Goal: Task Accomplishment & Management: Manage account settings

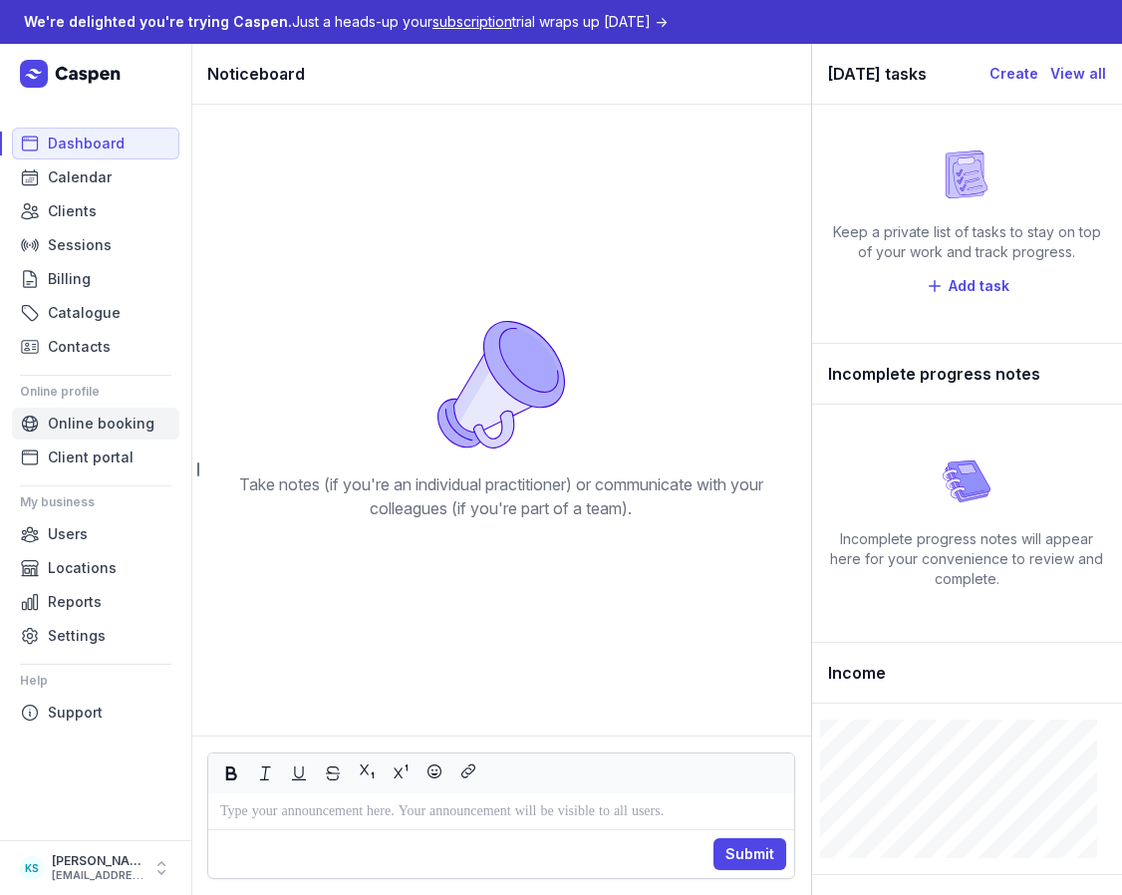
click at [113, 423] on span "Online booking" at bounding box center [101, 424] width 107 height 24
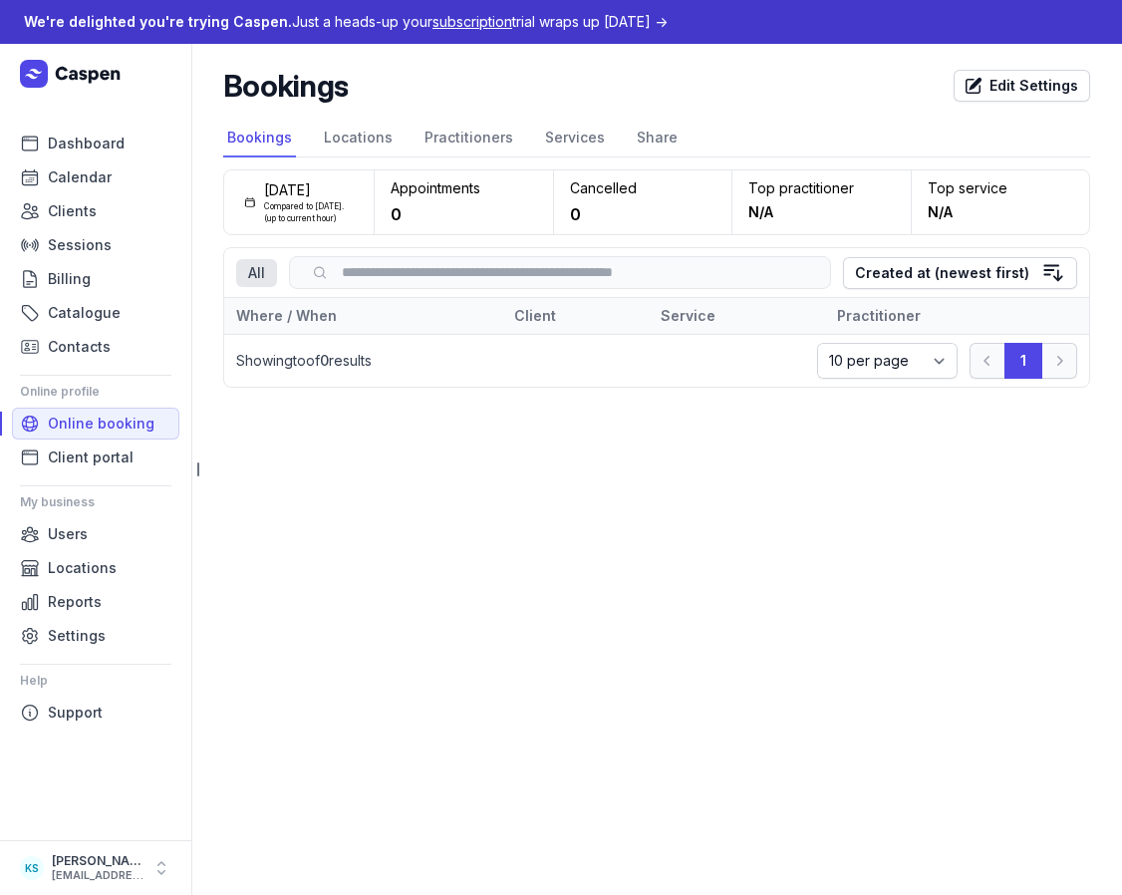
click at [855, 522] on main "Bookings Edit Settings Select a tab Bookings Locations Practitioners Services S…" at bounding box center [656, 469] width 931 height 851
click at [100, 175] on span "Calendar" at bounding box center [80, 177] width 64 height 24
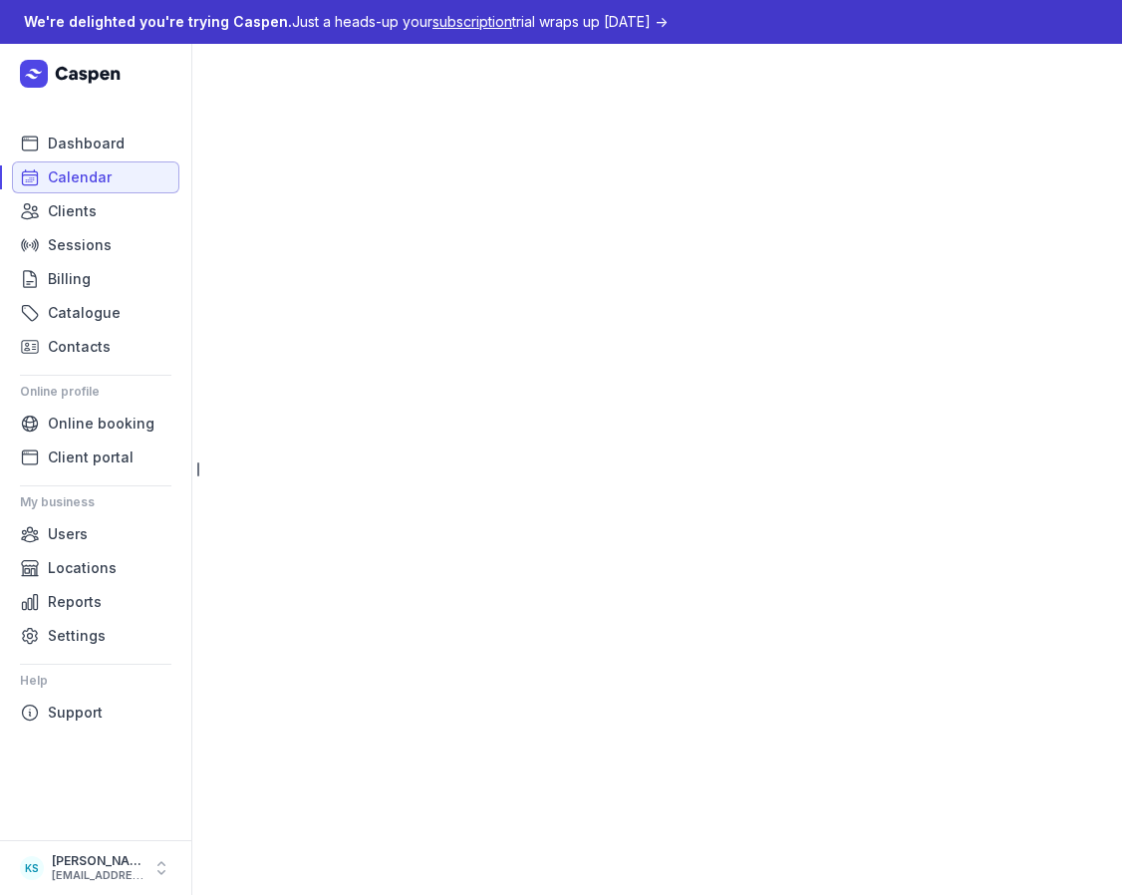
select select "week"
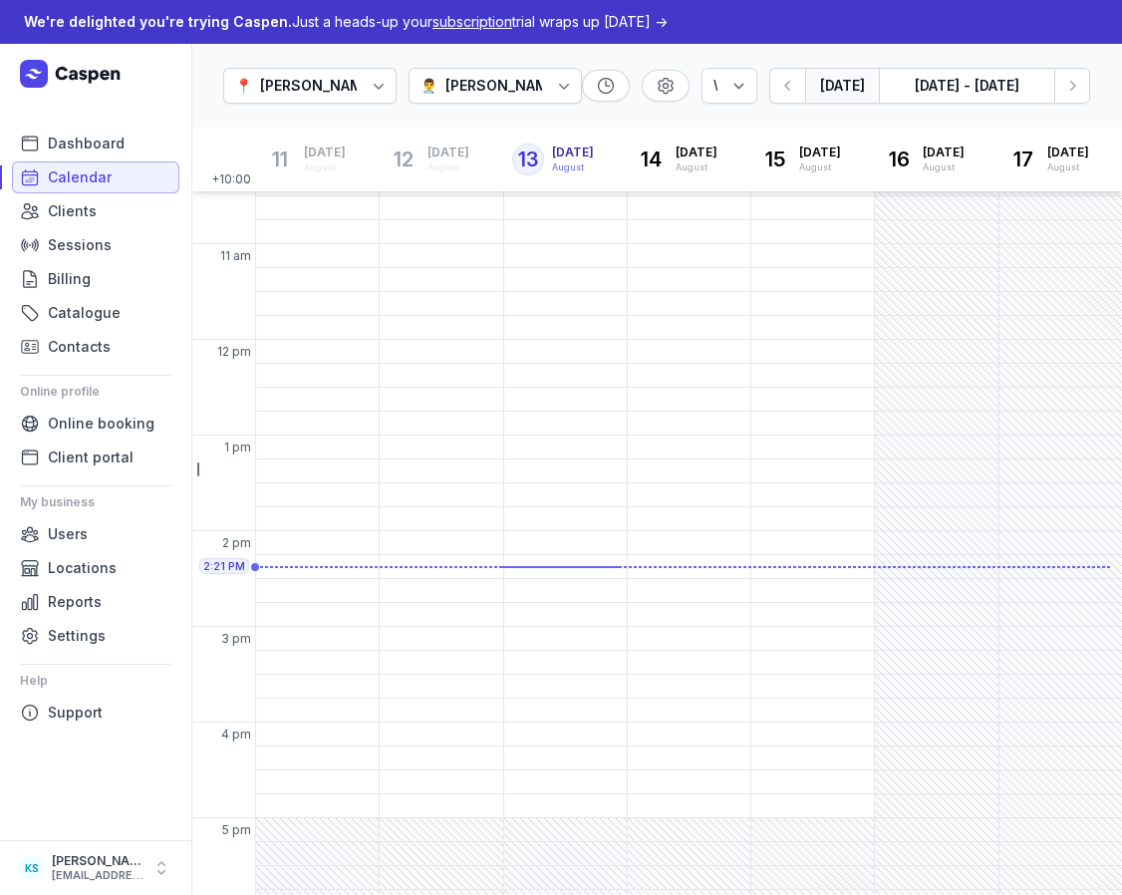
scroll to position [360, 0]
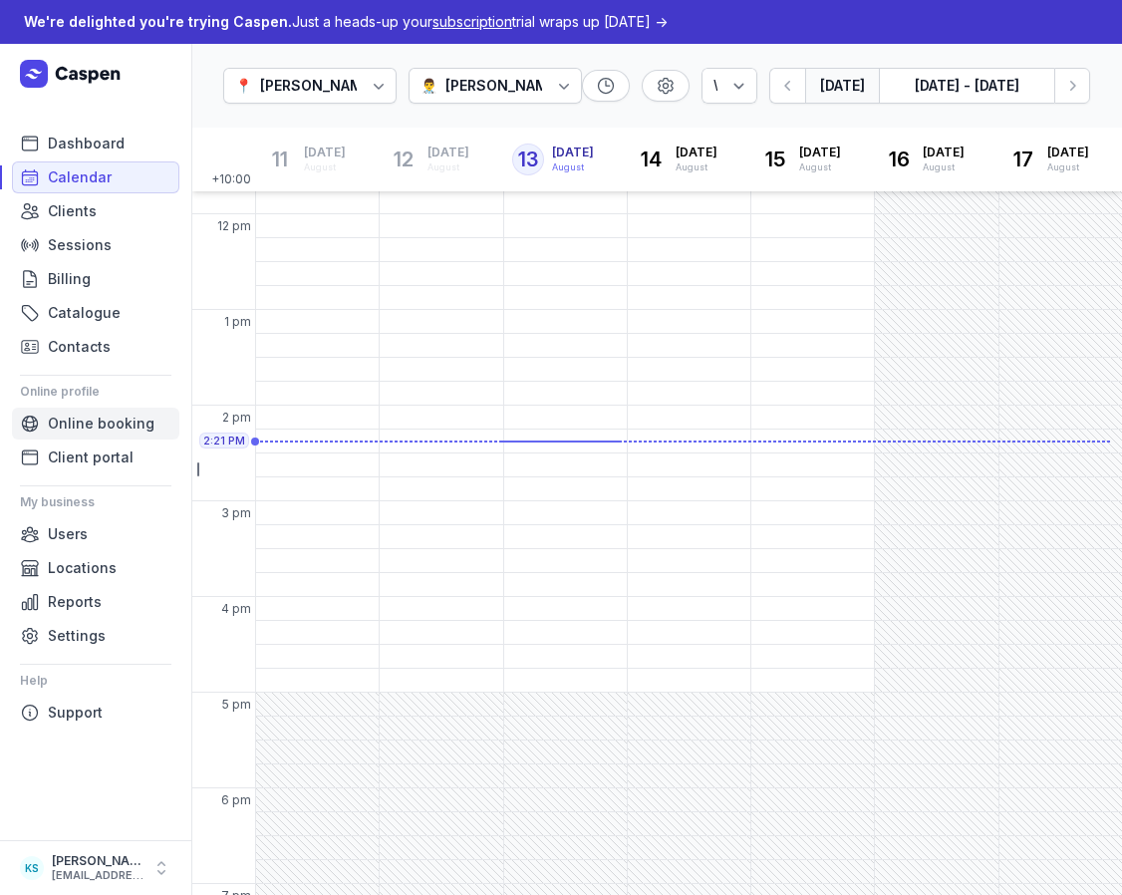
click at [110, 427] on span "Online booking" at bounding box center [101, 424] width 107 height 24
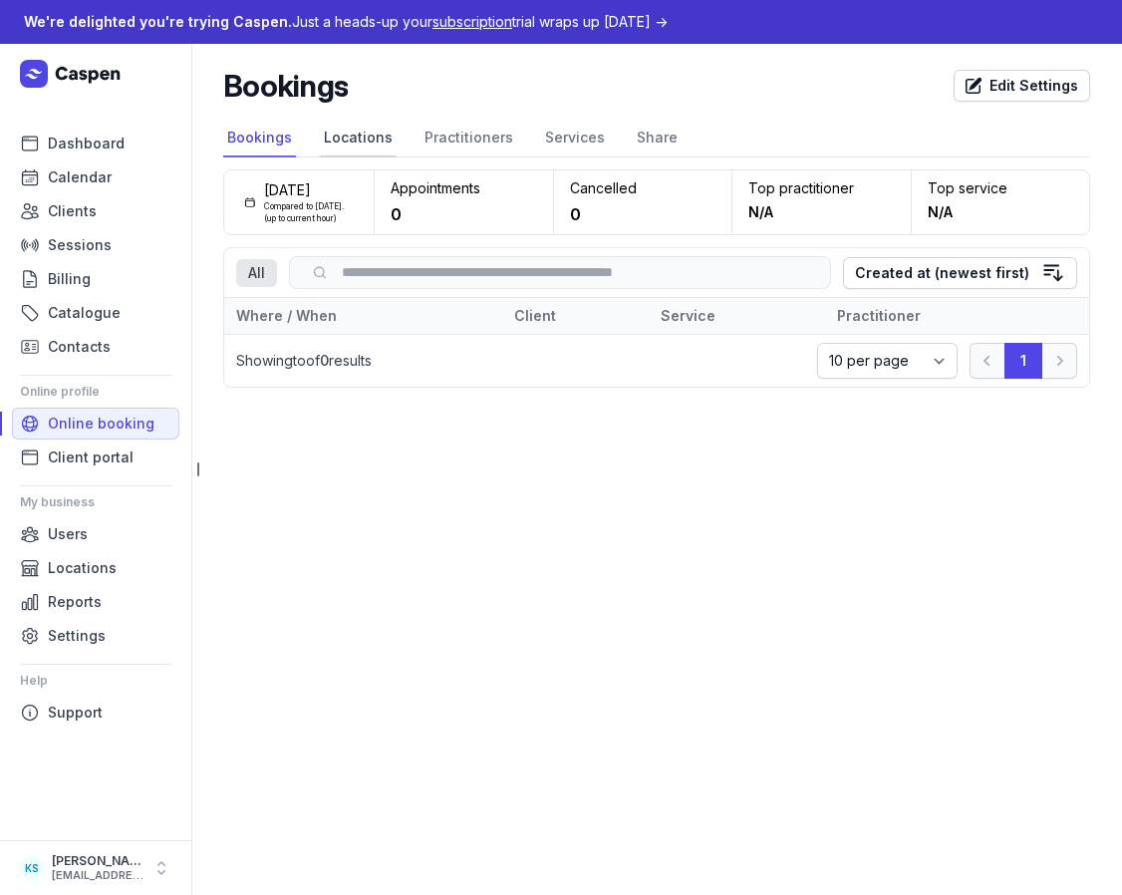
click at [378, 139] on link "Locations" at bounding box center [358, 139] width 77 height 38
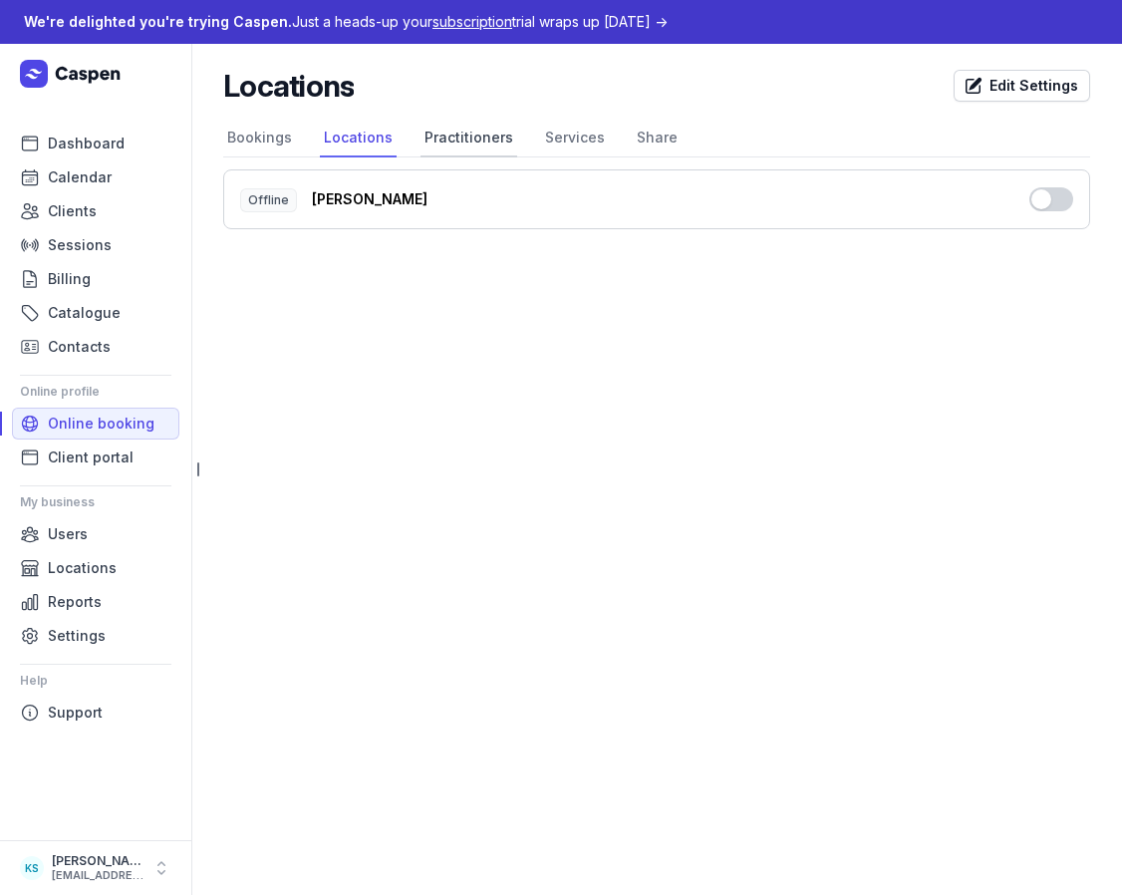
click at [449, 134] on link "Practitioners" at bounding box center [469, 139] width 97 height 38
click at [541, 143] on link "Services" at bounding box center [575, 139] width 68 height 38
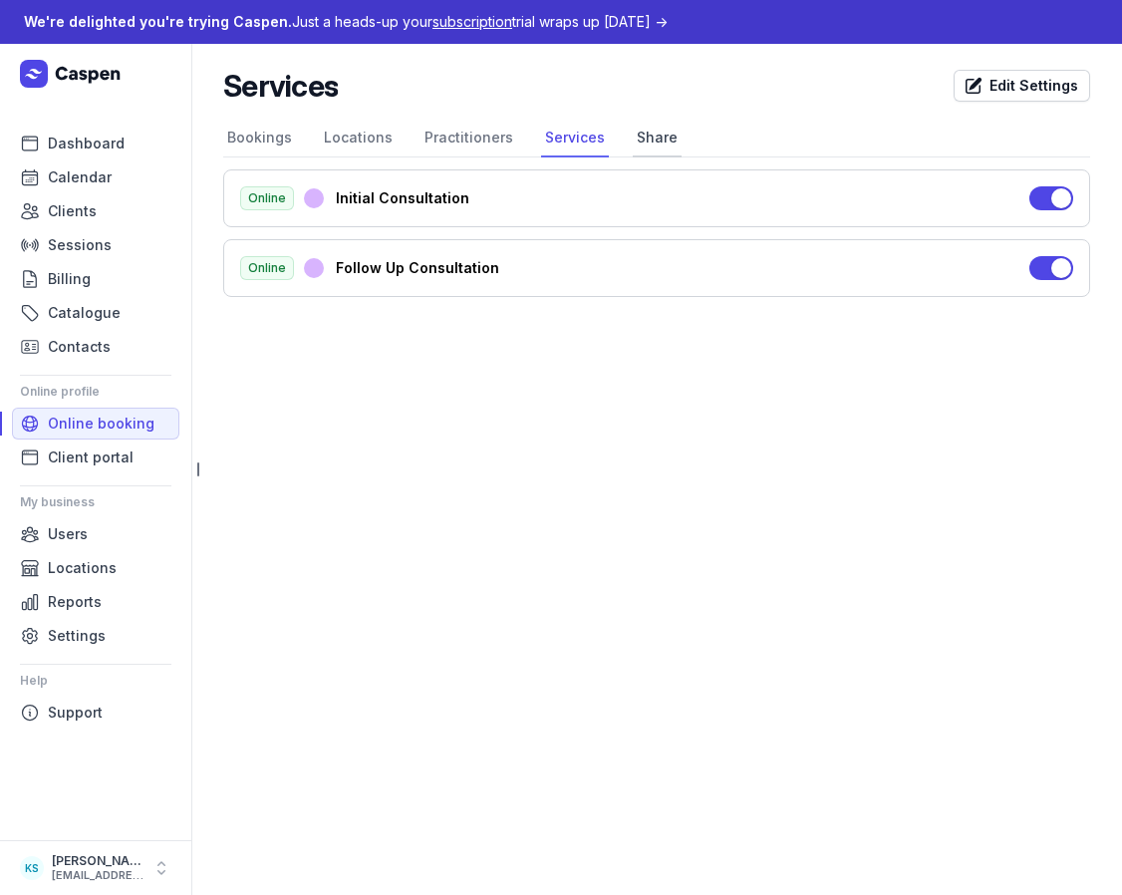
click at [645, 138] on link "Share" at bounding box center [657, 139] width 49 height 38
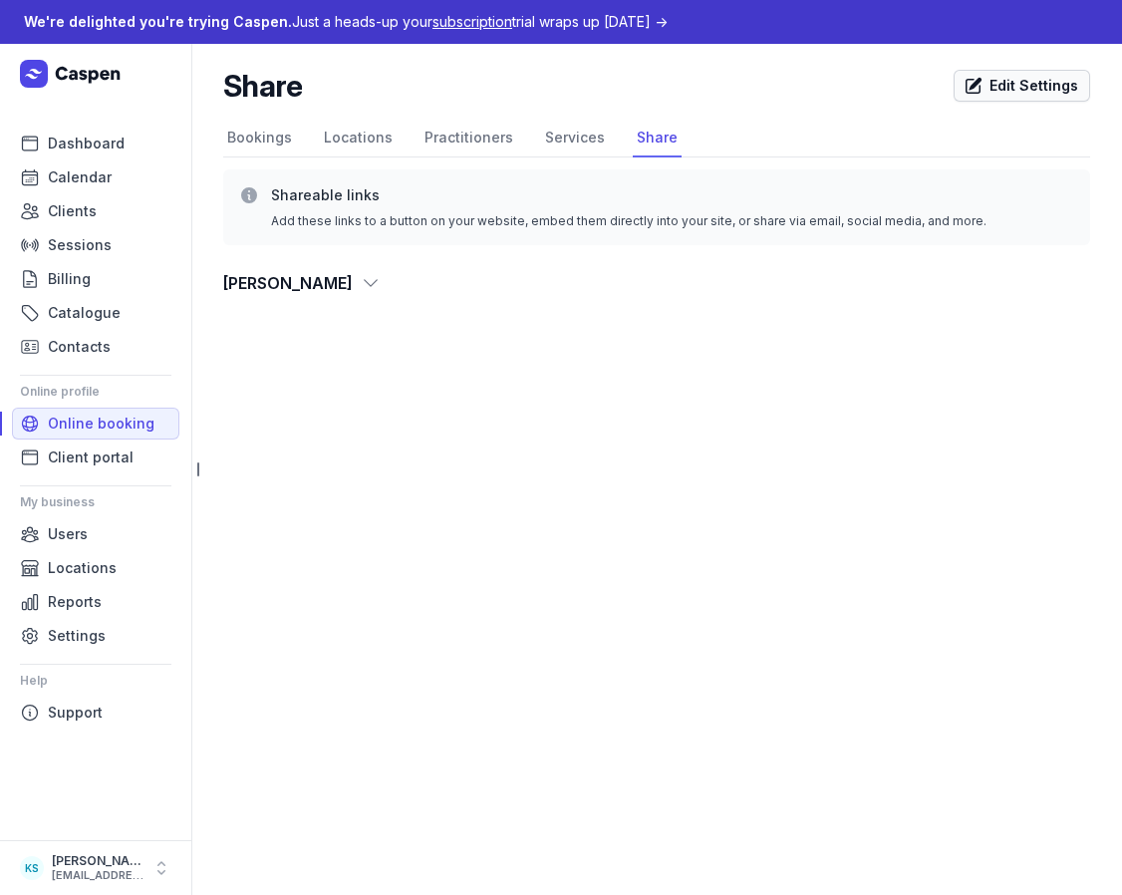
click at [984, 89] on icon at bounding box center [974, 86] width 20 height 20
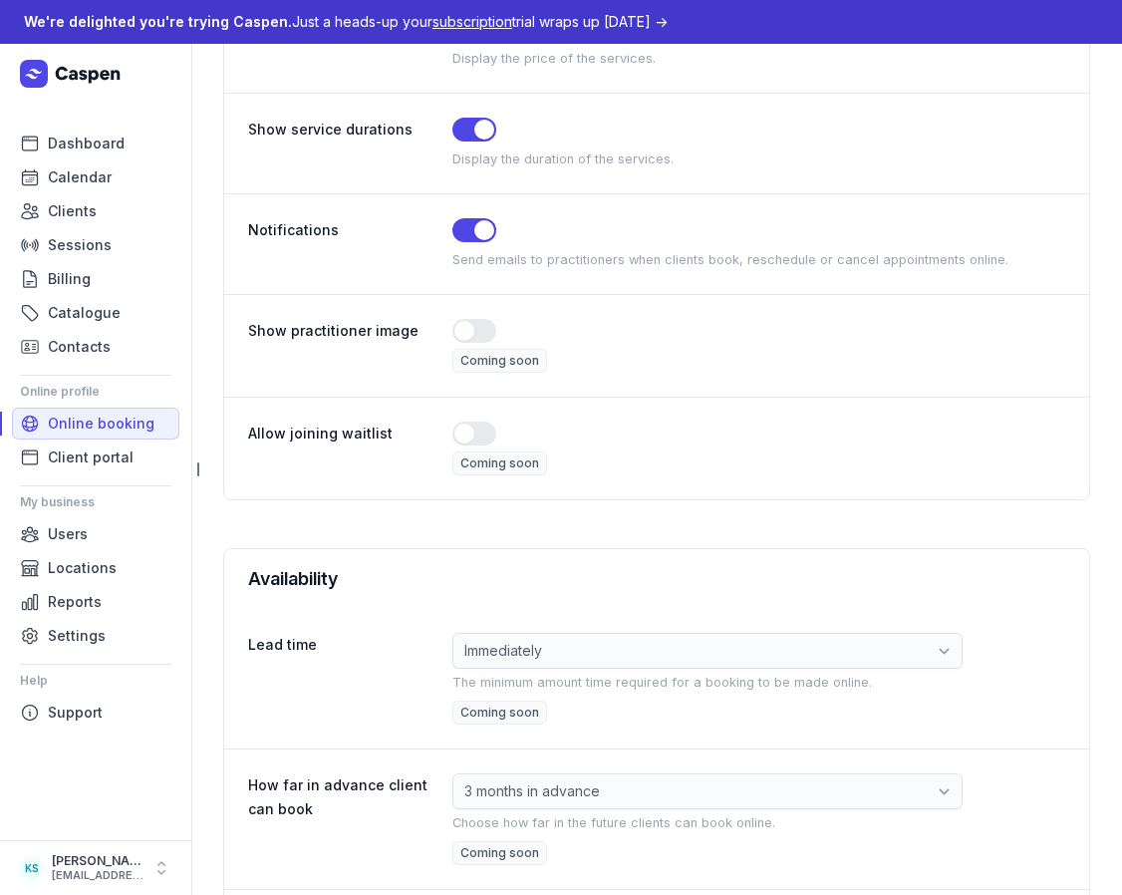
scroll to position [752, 0]
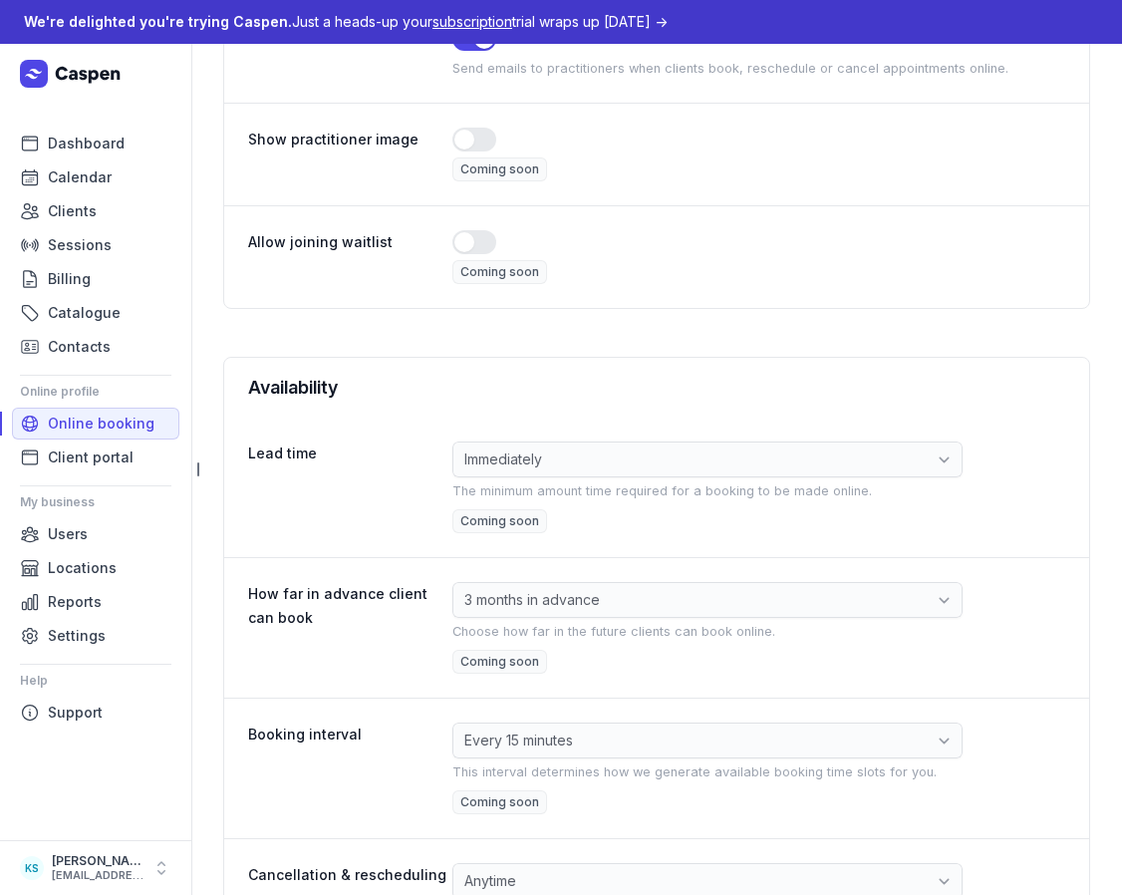
click at [621, 758] on div "This interval determines how we generate available booking time slots for you." at bounding box center [758, 770] width 613 height 24
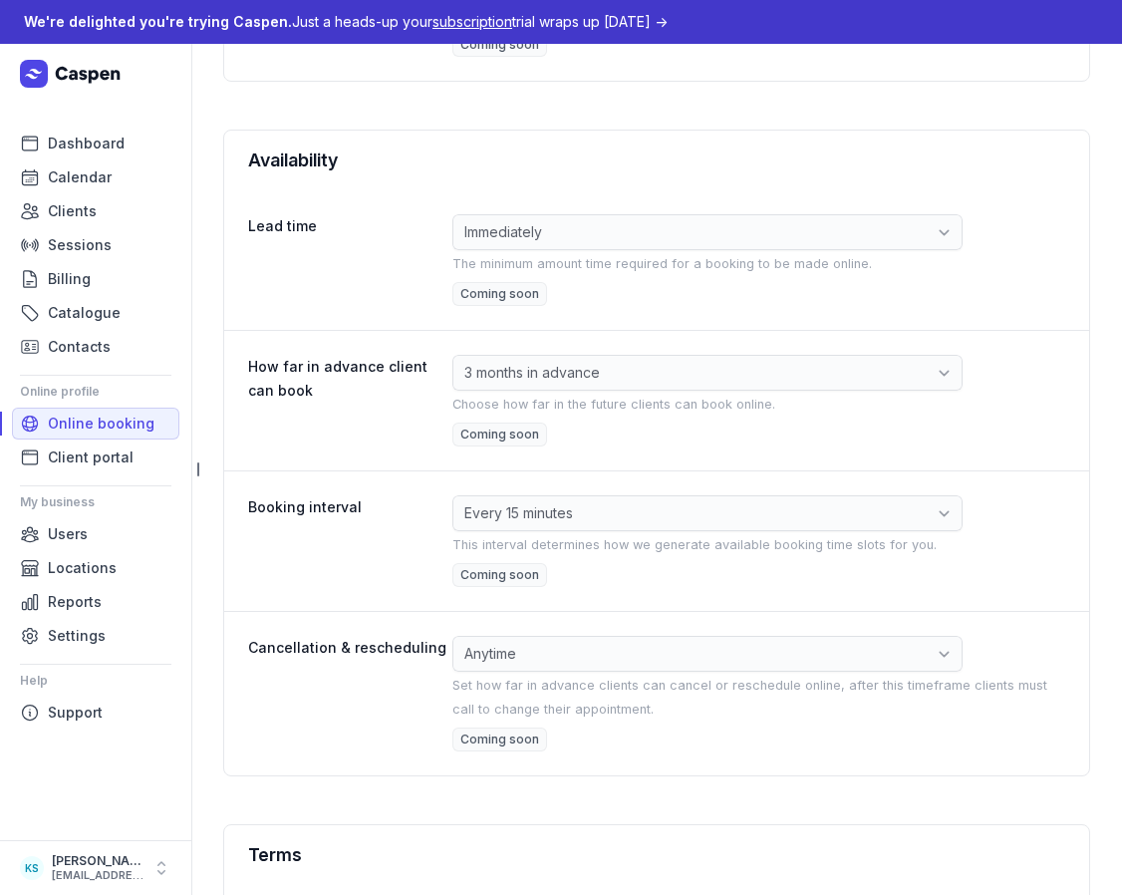
click at [459, 543] on small "This interval determines how we generate available booking time slots for you." at bounding box center [694, 544] width 484 height 15
click at [360, 519] on div "Booking interval" at bounding box center [350, 541] width 204 height 92
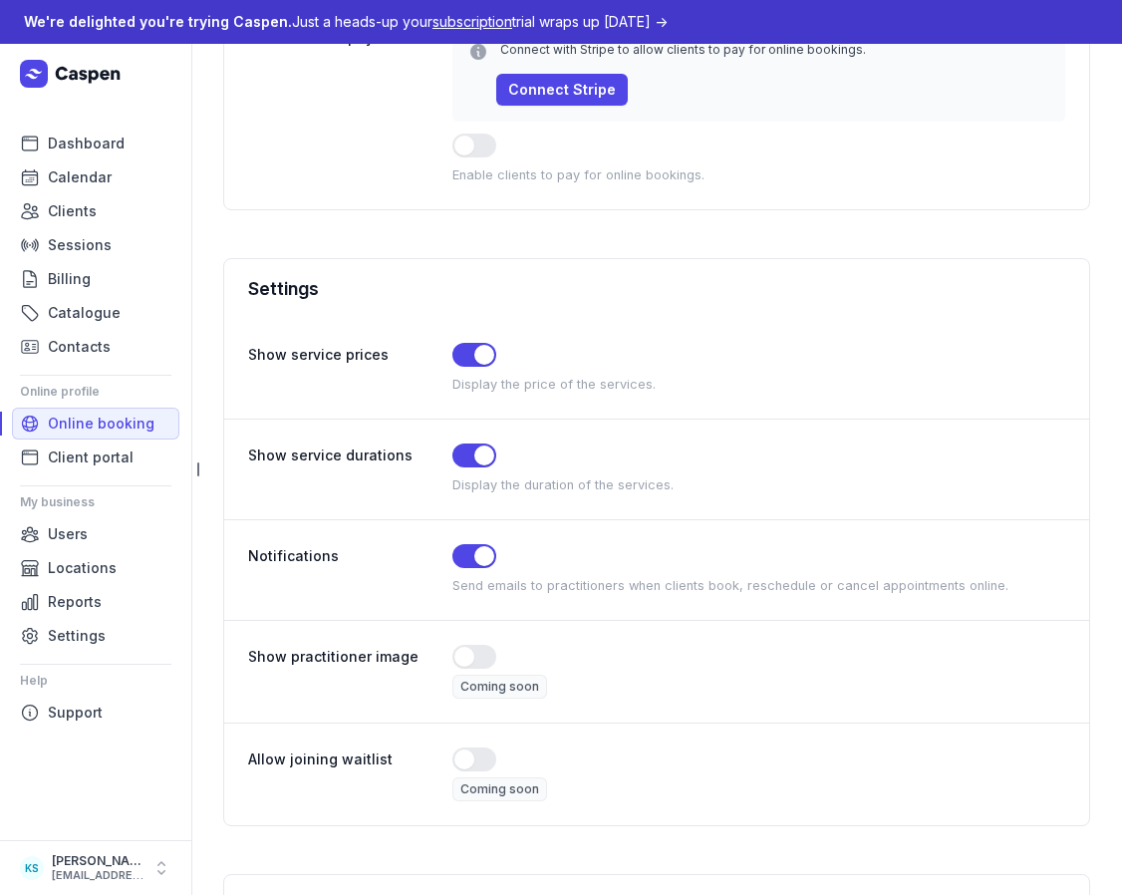
scroll to position [0, 0]
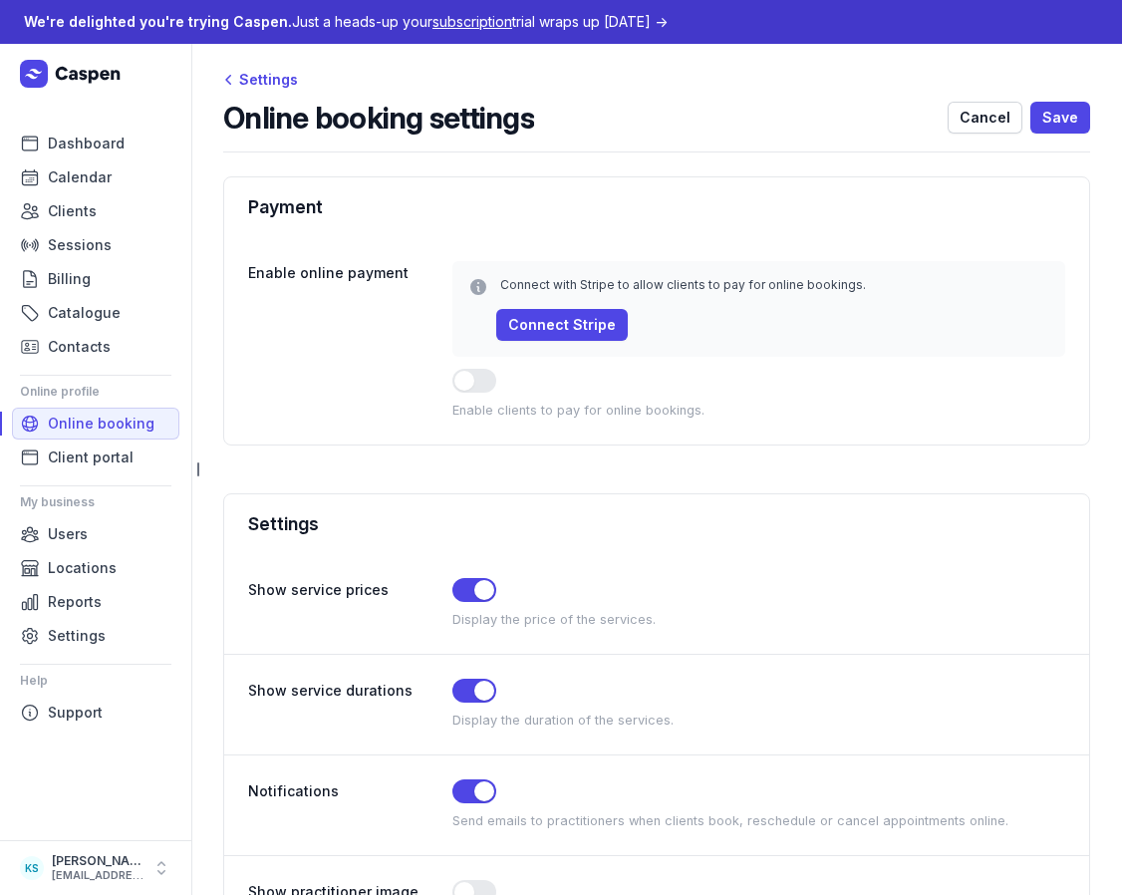
click at [764, 132] on div "Online booking settings Cancel Save" at bounding box center [656, 118] width 867 height 36
click at [55, 281] on span "Billing" at bounding box center [69, 279] width 43 height 24
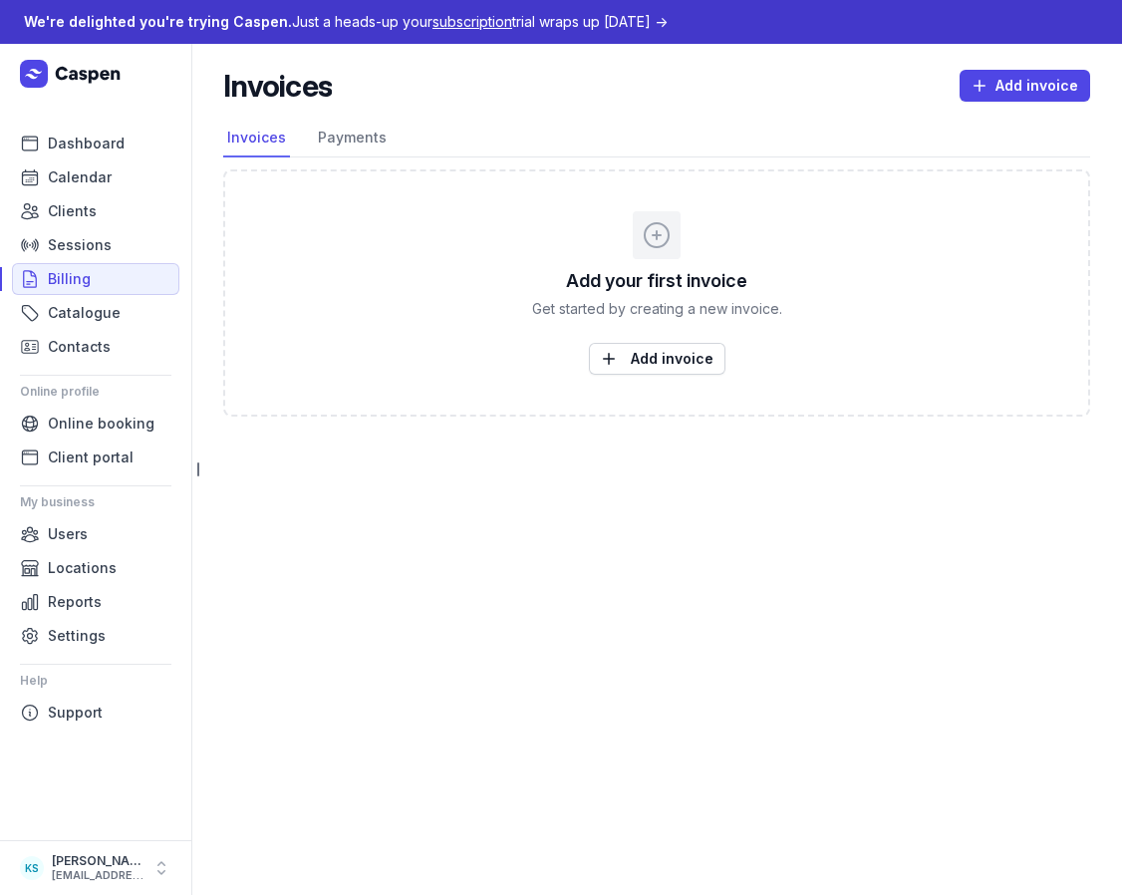
click at [545, 99] on div "Invoices Add invoice" at bounding box center [656, 86] width 867 height 36
click at [367, 143] on link "Payments" at bounding box center [352, 139] width 77 height 38
click at [553, 132] on nav "Invoices Payments" at bounding box center [656, 139] width 867 height 38
click at [278, 148] on link "Invoices" at bounding box center [256, 139] width 67 height 38
click at [541, 139] on nav "Invoices Payments" at bounding box center [656, 139] width 867 height 38
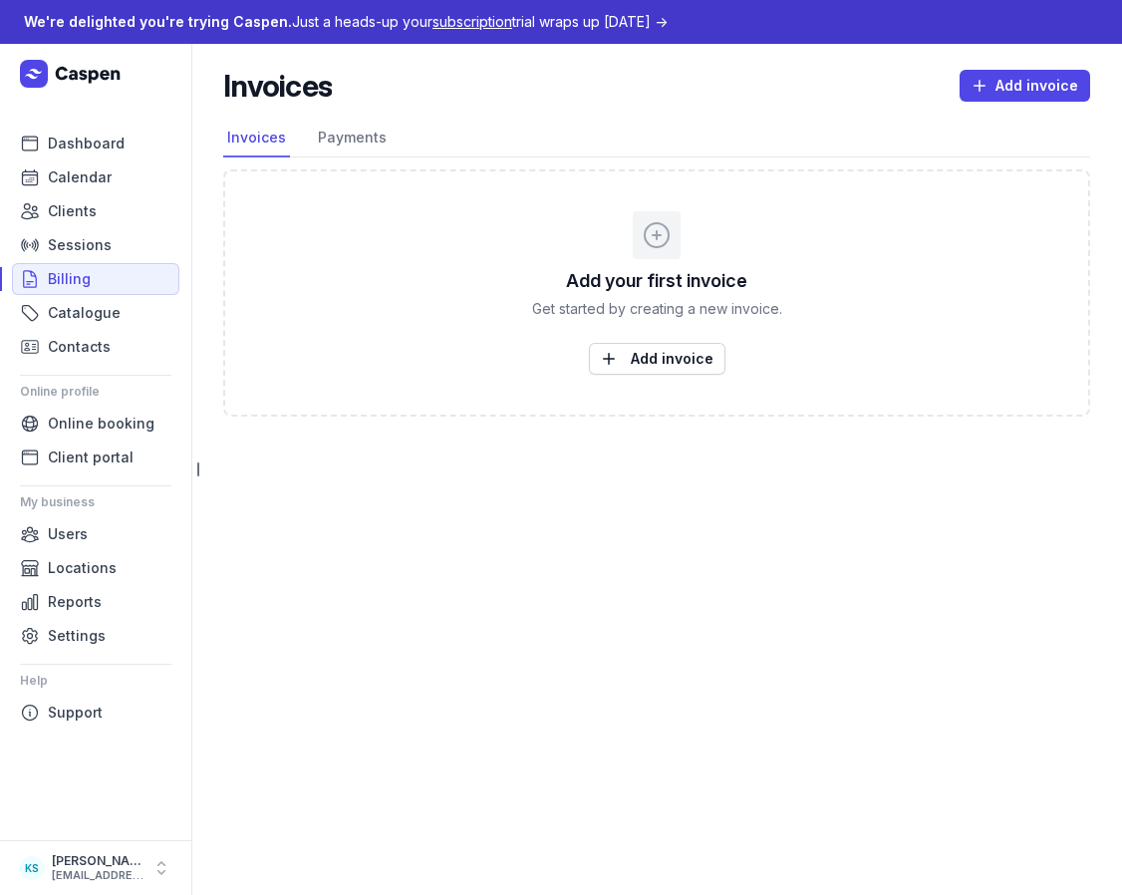
click at [577, 93] on div "Invoices Add invoice" at bounding box center [656, 86] width 867 height 36
click at [482, 117] on header "Invoices Add invoice" at bounding box center [656, 94] width 867 height 52
click at [756, 103] on div "Invoices Add invoice" at bounding box center [656, 86] width 867 height 36
click at [804, 88] on div "Invoices Add invoice" at bounding box center [656, 86] width 867 height 36
click at [779, 115] on div "Invoices Add invoice Select a tab Invoices Payments Invoices Payments Add your …" at bounding box center [656, 250] width 931 height 413
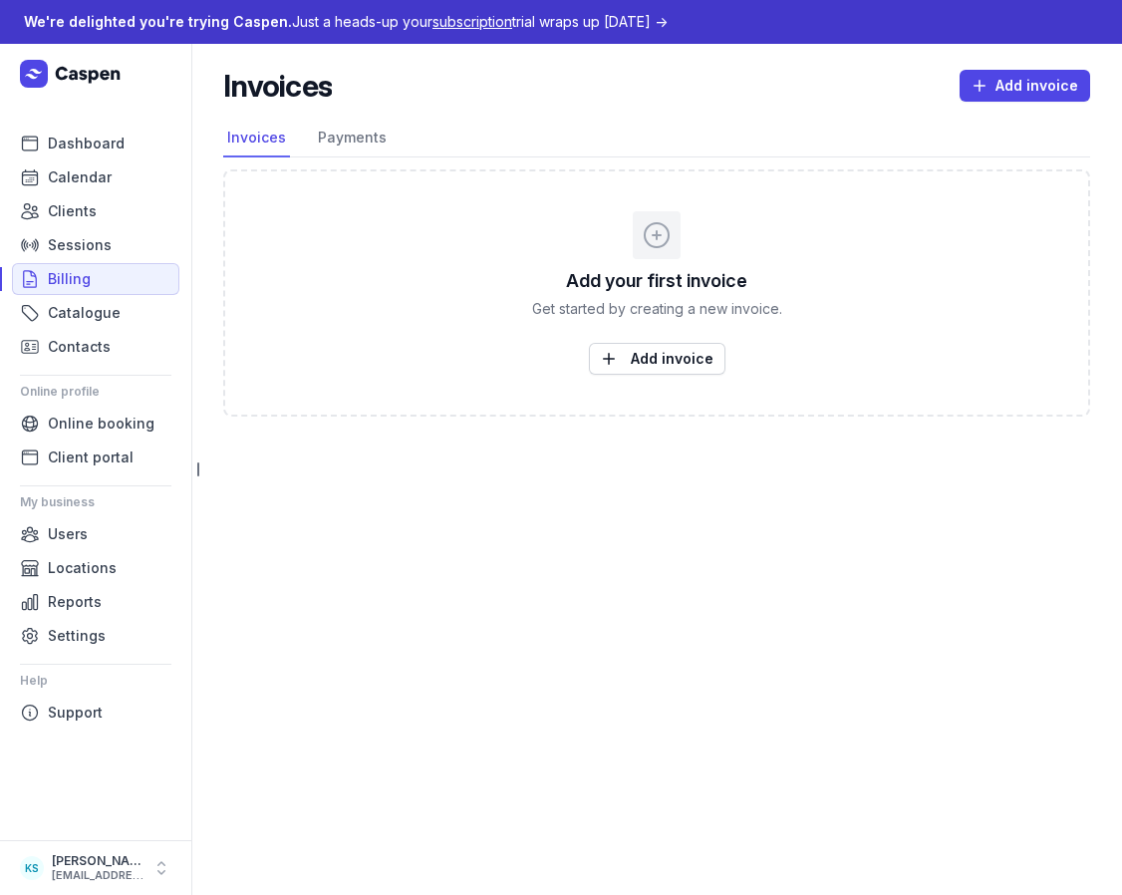
drag, startPoint x: 862, startPoint y: 85, endPoint x: 923, endPoint y: 11, distance: 95.6
click at [862, 84] on div "Invoices Add invoice" at bounding box center [656, 86] width 867 height 36
click at [616, 122] on nav "Invoices Payments" at bounding box center [656, 139] width 867 height 38
drag, startPoint x: 458, startPoint y: 132, endPoint x: 245, endPoint y: 228, distance: 234.2
click at [458, 132] on nav "Invoices Payments" at bounding box center [656, 139] width 867 height 38
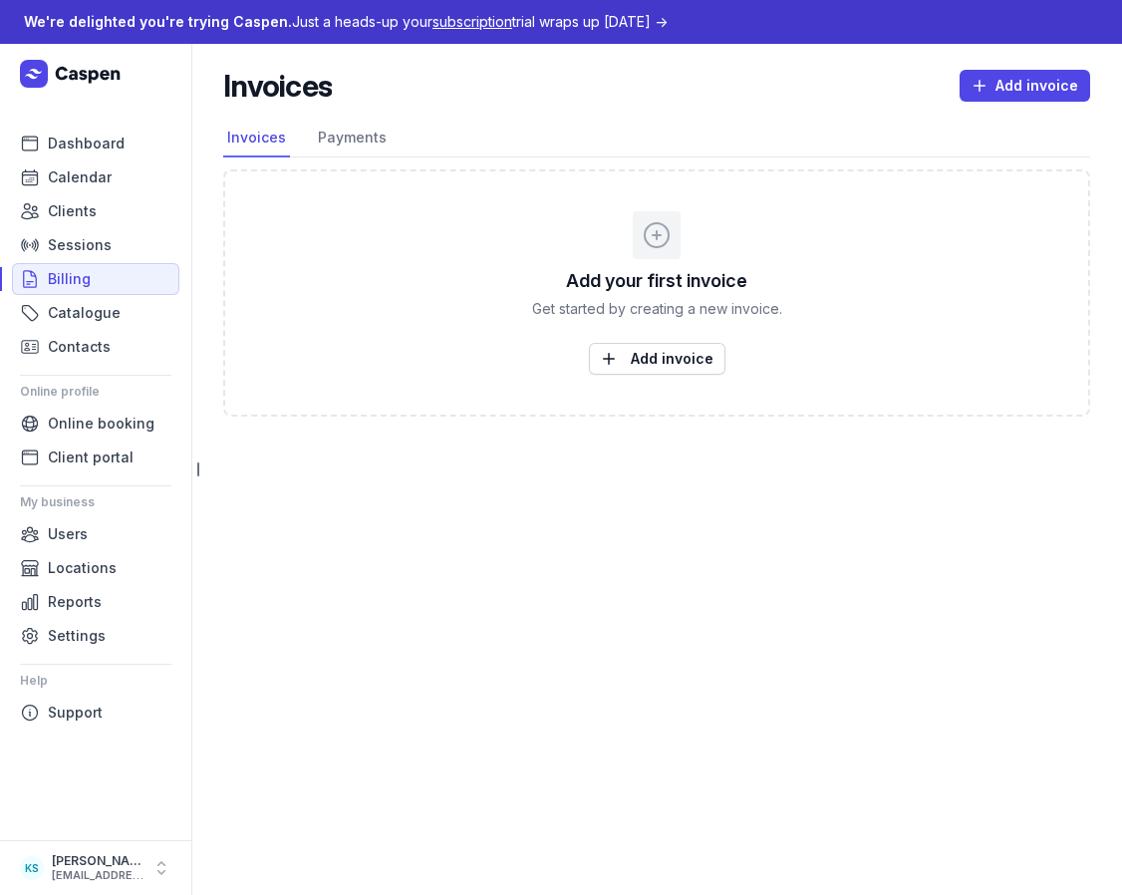
drag, startPoint x: 391, startPoint y: 543, endPoint x: 353, endPoint y: 509, distance: 50.8
click at [385, 533] on main "Invoices Add invoice Select a tab Invoices Payments Invoices Payments Add your …" at bounding box center [656, 469] width 931 height 851
click at [344, 131] on link "Payments" at bounding box center [352, 139] width 77 height 38
click at [406, 96] on div "Payments Add Payment" at bounding box center [656, 86] width 867 height 36
click at [554, 114] on header "Payments Add Payment" at bounding box center [656, 94] width 867 height 52
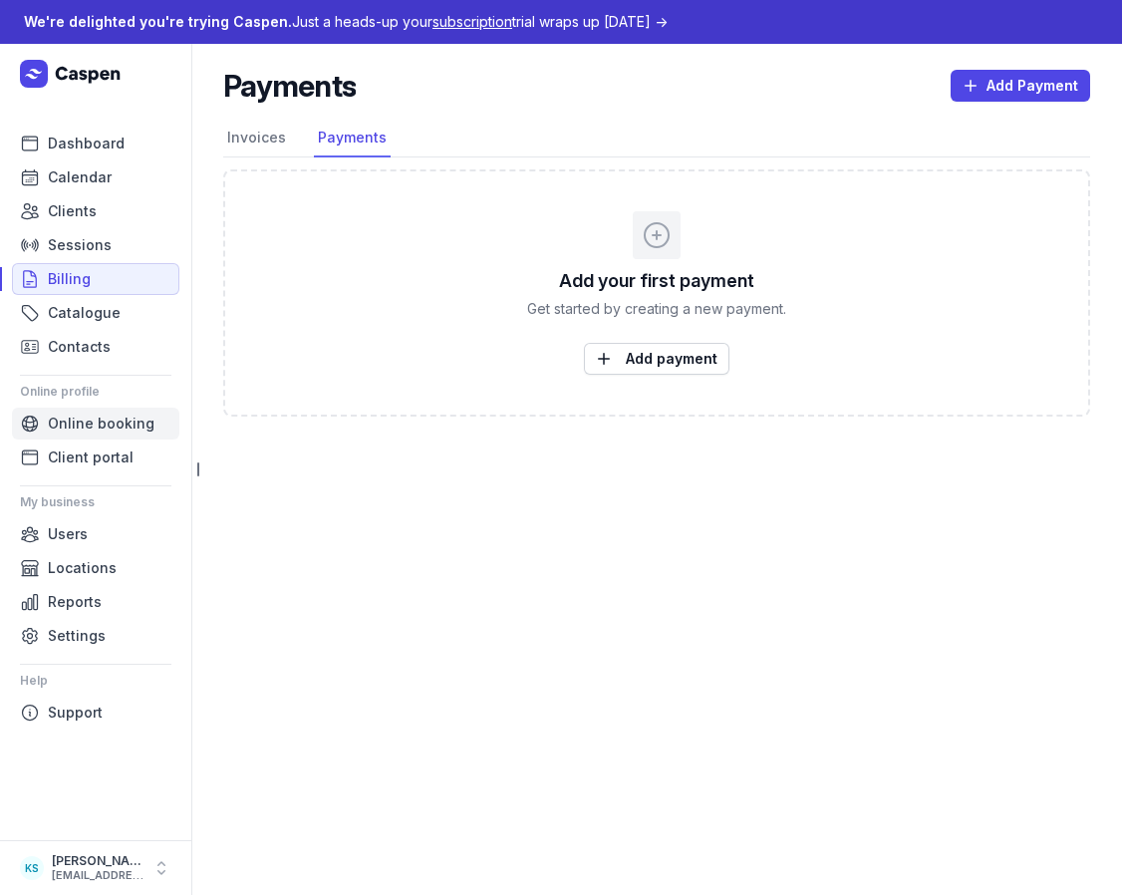
click at [122, 420] on span "Online booking" at bounding box center [101, 424] width 107 height 24
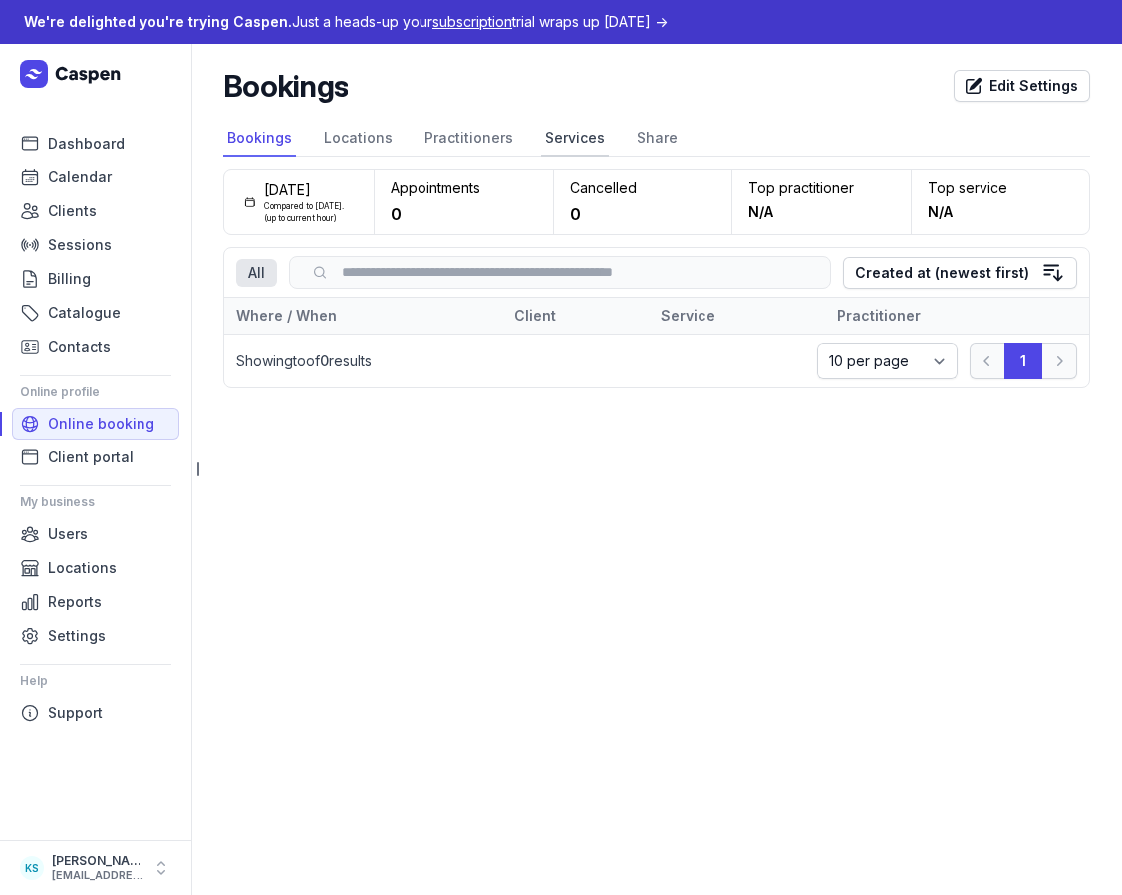
click at [551, 132] on link "Services" at bounding box center [575, 139] width 68 height 38
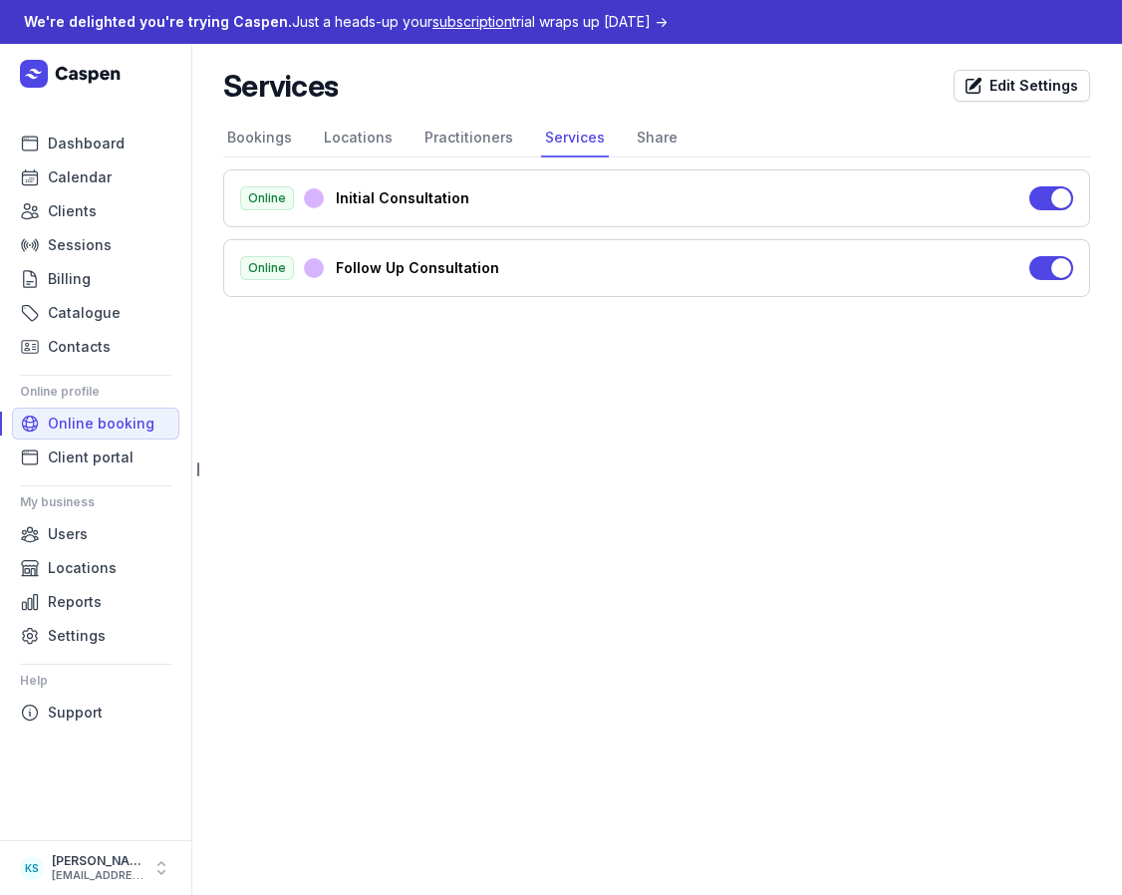
click at [793, 112] on header "Services Edit Settings" at bounding box center [656, 94] width 867 height 52
drag, startPoint x: 748, startPoint y: 108, endPoint x: 490, endPoint y: 112, distance: 258.2
click at [747, 108] on header "Services Edit Settings" at bounding box center [656, 94] width 867 height 52
click at [433, 137] on link "Practitioners" at bounding box center [469, 139] width 97 height 38
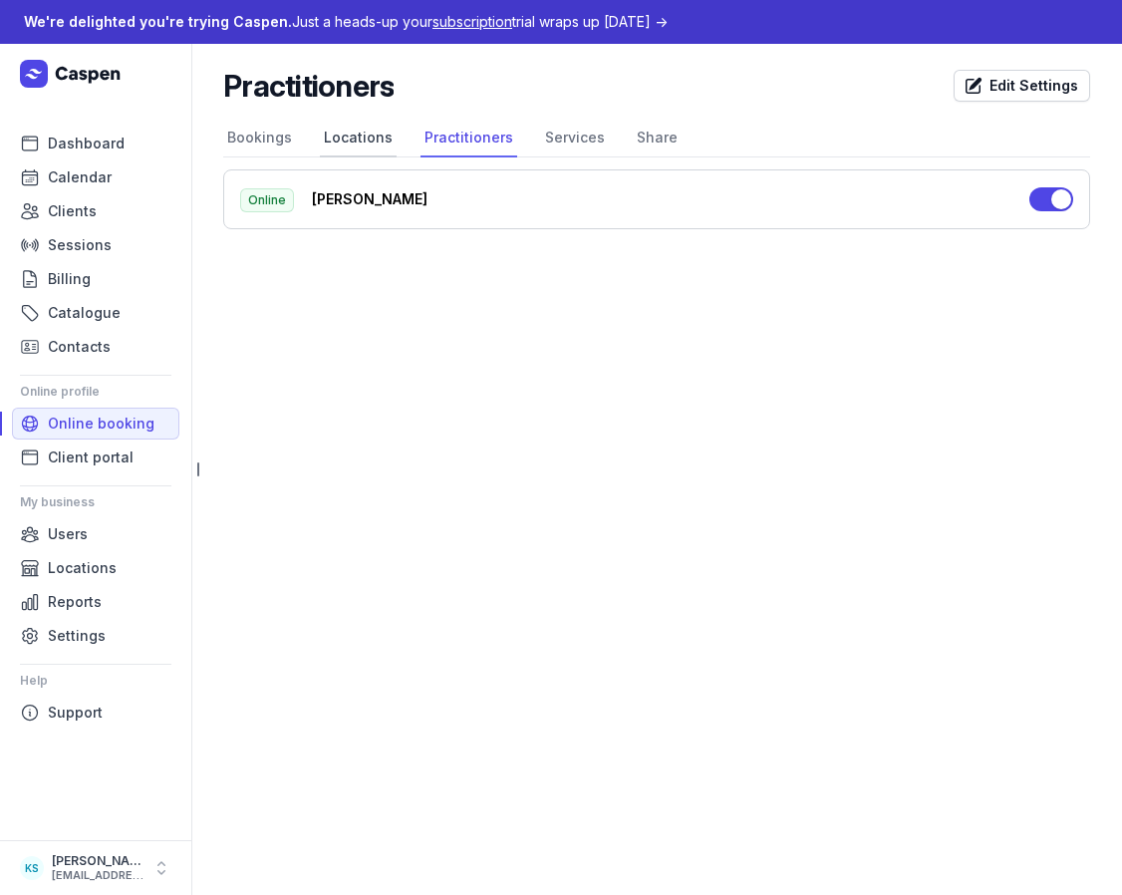
click at [346, 145] on link "Locations" at bounding box center [358, 139] width 77 height 38
click at [272, 147] on link "Bookings" at bounding box center [259, 139] width 73 height 38
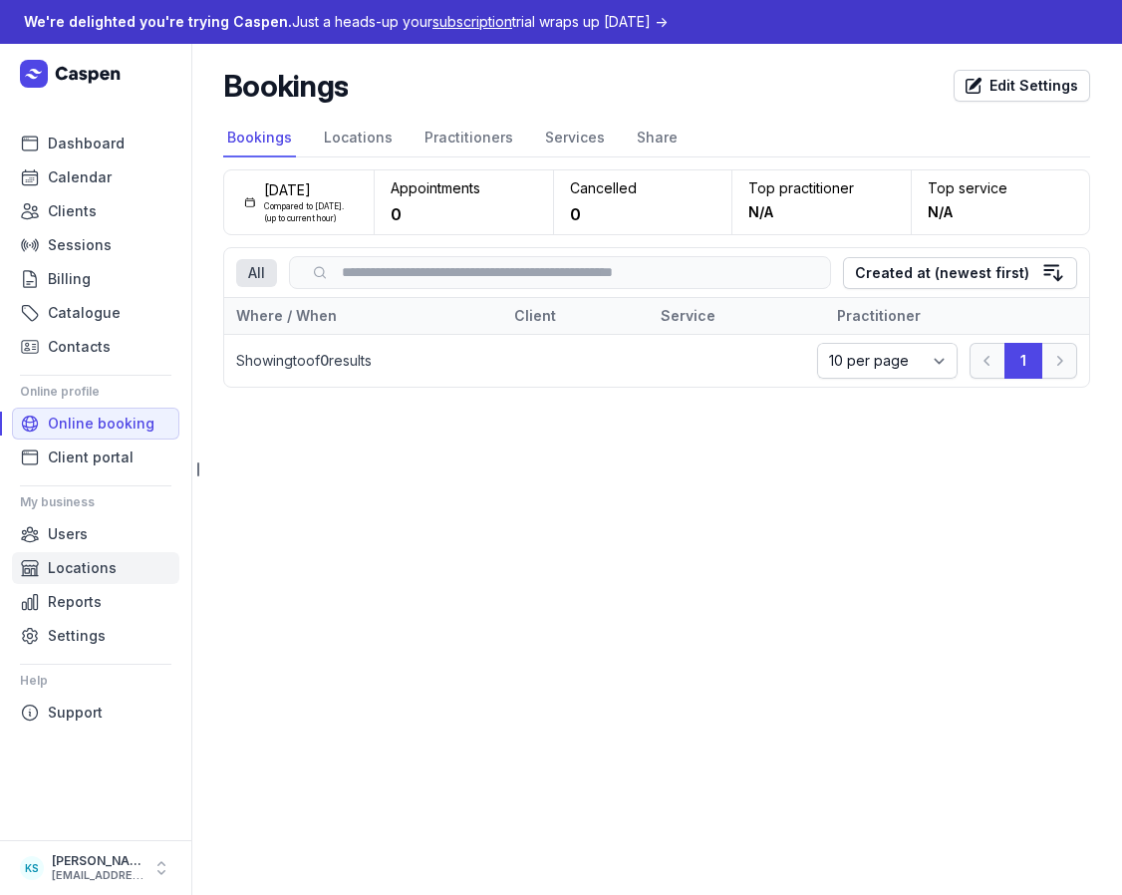
click at [118, 571] on link "Locations" at bounding box center [95, 568] width 167 height 32
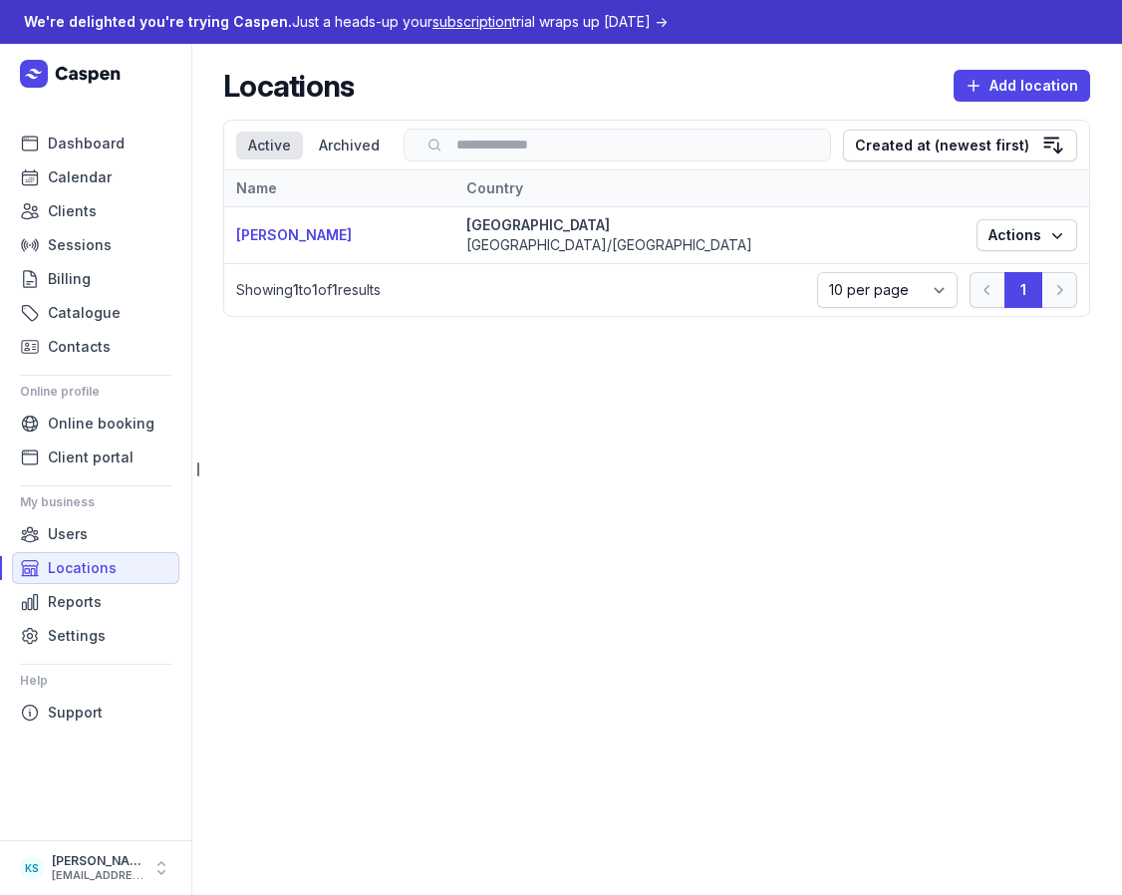
drag, startPoint x: 449, startPoint y: 432, endPoint x: 492, endPoint y: 386, distance: 62.8
click at [449, 426] on main "Locations Add location Select a tab Active Archived Active Archived Search Crea…" at bounding box center [656, 469] width 931 height 851
click at [89, 604] on span "Reports" at bounding box center [75, 602] width 54 height 24
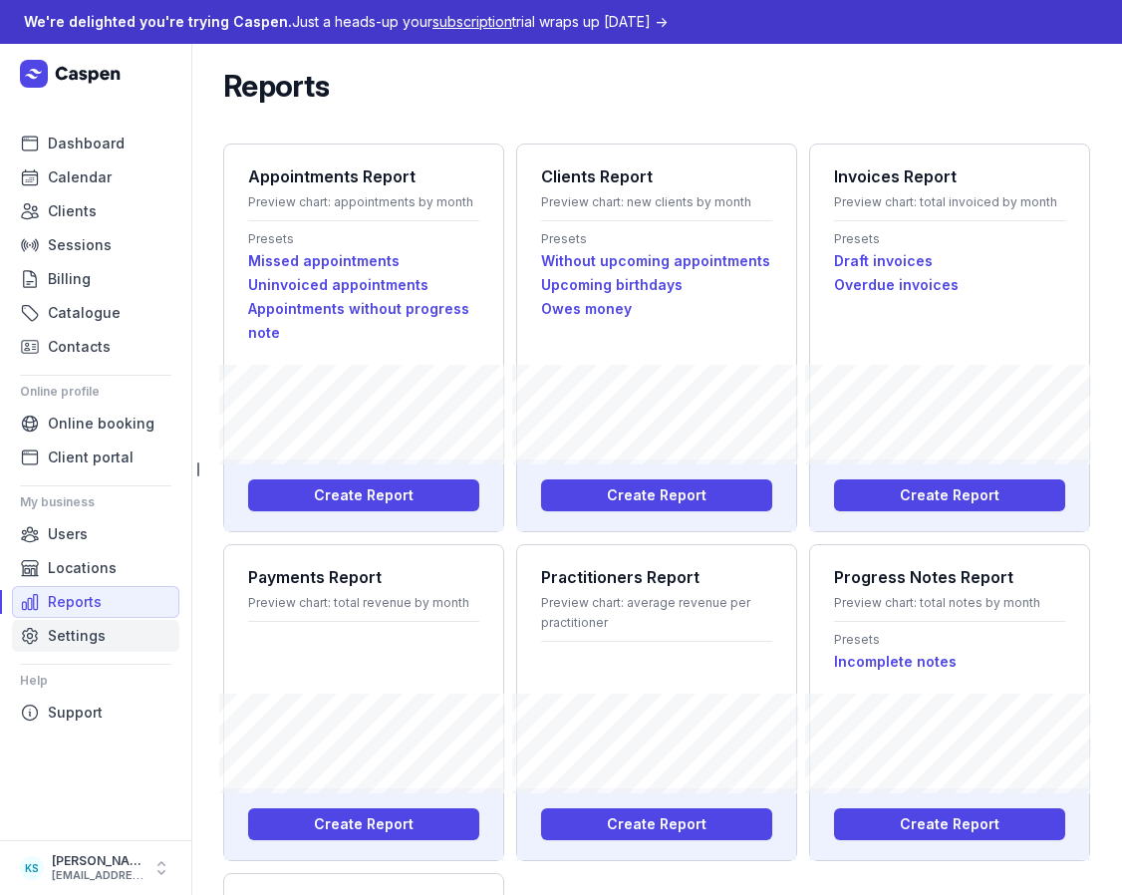
click at [78, 632] on span "Settings" at bounding box center [77, 636] width 58 height 24
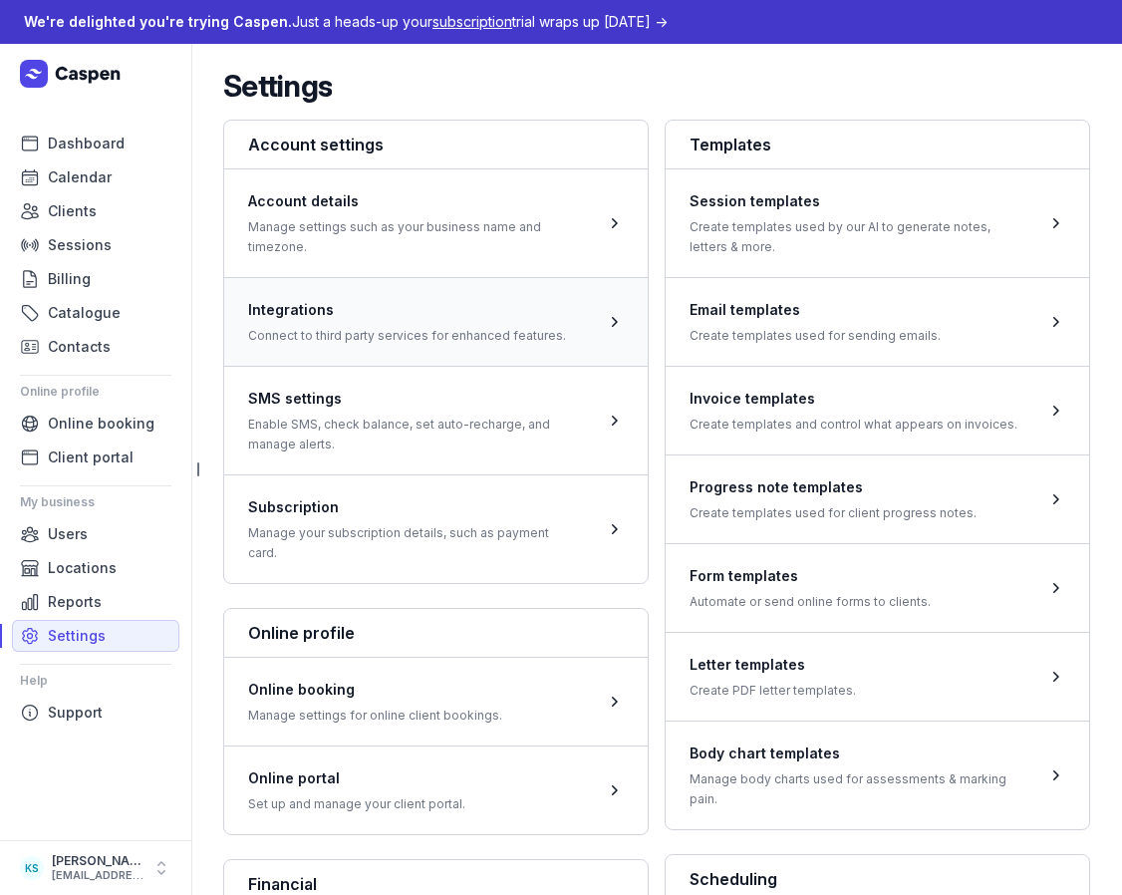
click at [439, 324] on span at bounding box center [436, 321] width 424 height 89
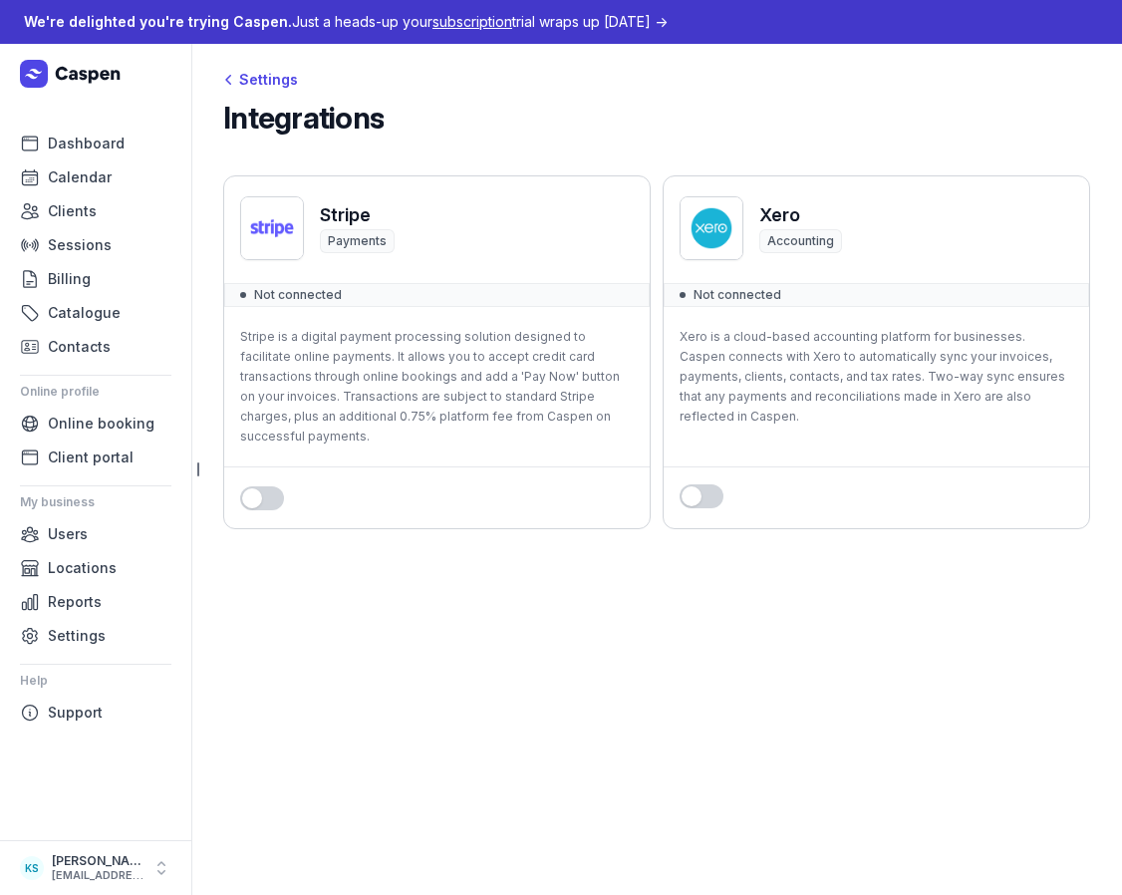
click at [566, 175] on div "Stripe Payments Not connected Stripe is a digital payment processing solution d…" at bounding box center [437, 352] width 428 height 354
click at [737, 144] on header "Integrations" at bounding box center [656, 126] width 867 height 52
click at [384, 605] on main "Settings Integrations Stripe Payments Not connected Stripe is a digital payment…" at bounding box center [656, 469] width 931 height 851
drag, startPoint x: 313, startPoint y: 577, endPoint x: 304, endPoint y: 566, distance: 14.2
click at [312, 575] on main "Settings Integrations Stripe Payments Not connected Stripe is a digital payment…" at bounding box center [656, 469] width 931 height 851
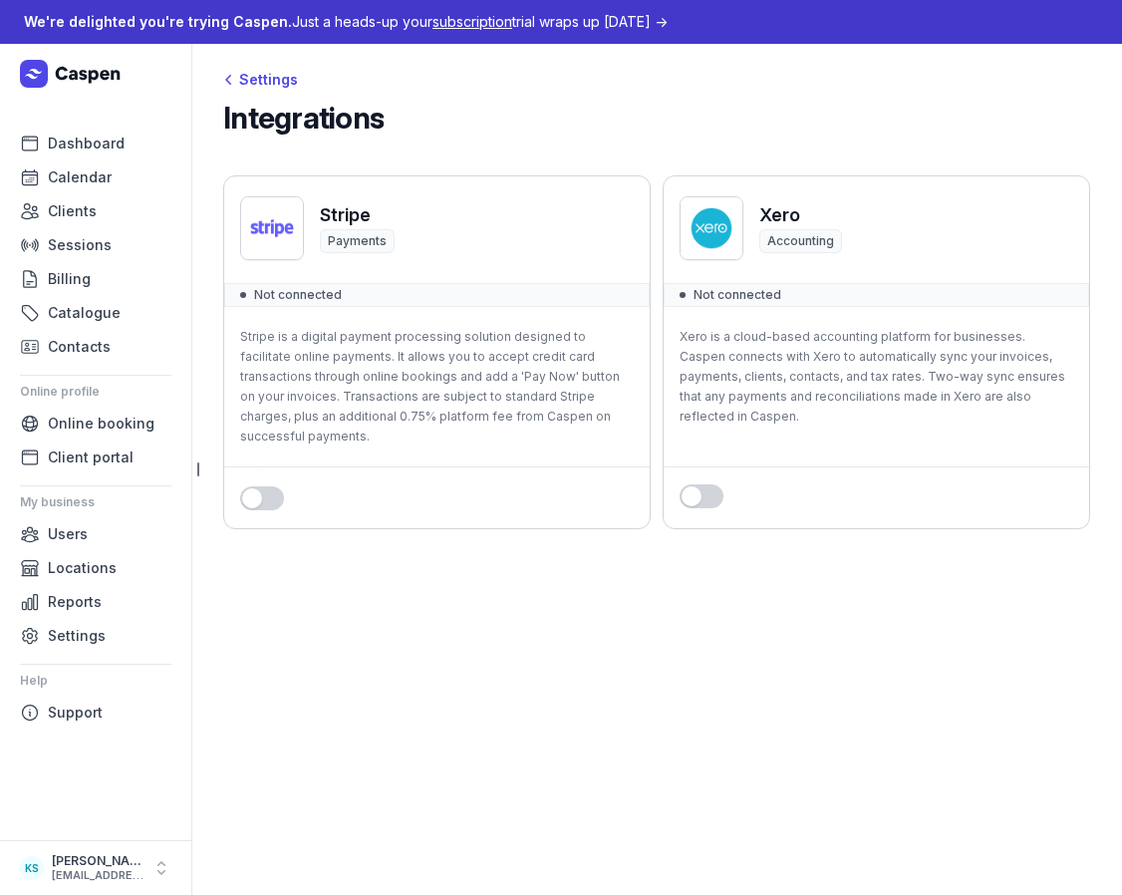
click at [321, 676] on main "Settings Integrations Stripe Payments Not connected Stripe is a digital payment…" at bounding box center [656, 469] width 931 height 851
click at [452, 135] on div "Integrations" at bounding box center [656, 118] width 867 height 36
drag, startPoint x: 790, startPoint y: 109, endPoint x: 671, endPoint y: 95, distance: 120.4
click at [788, 107] on div "Integrations" at bounding box center [656, 118] width 867 height 36
drag, startPoint x: 518, startPoint y: 70, endPoint x: 523, endPoint y: 57, distance: 13.9
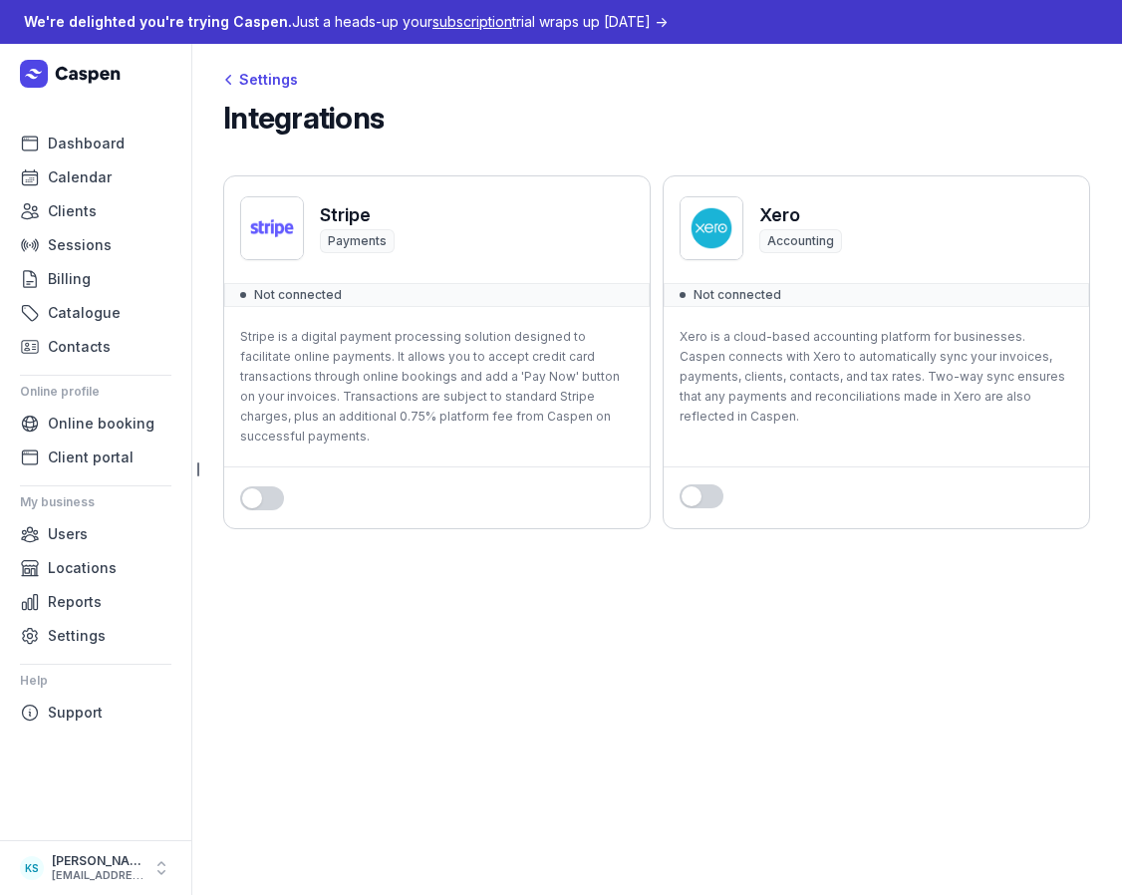
click at [520, 68] on div "Settings" at bounding box center [656, 80] width 867 height 24
click at [447, 28] on span "subscription" at bounding box center [473, 21] width 80 height 17
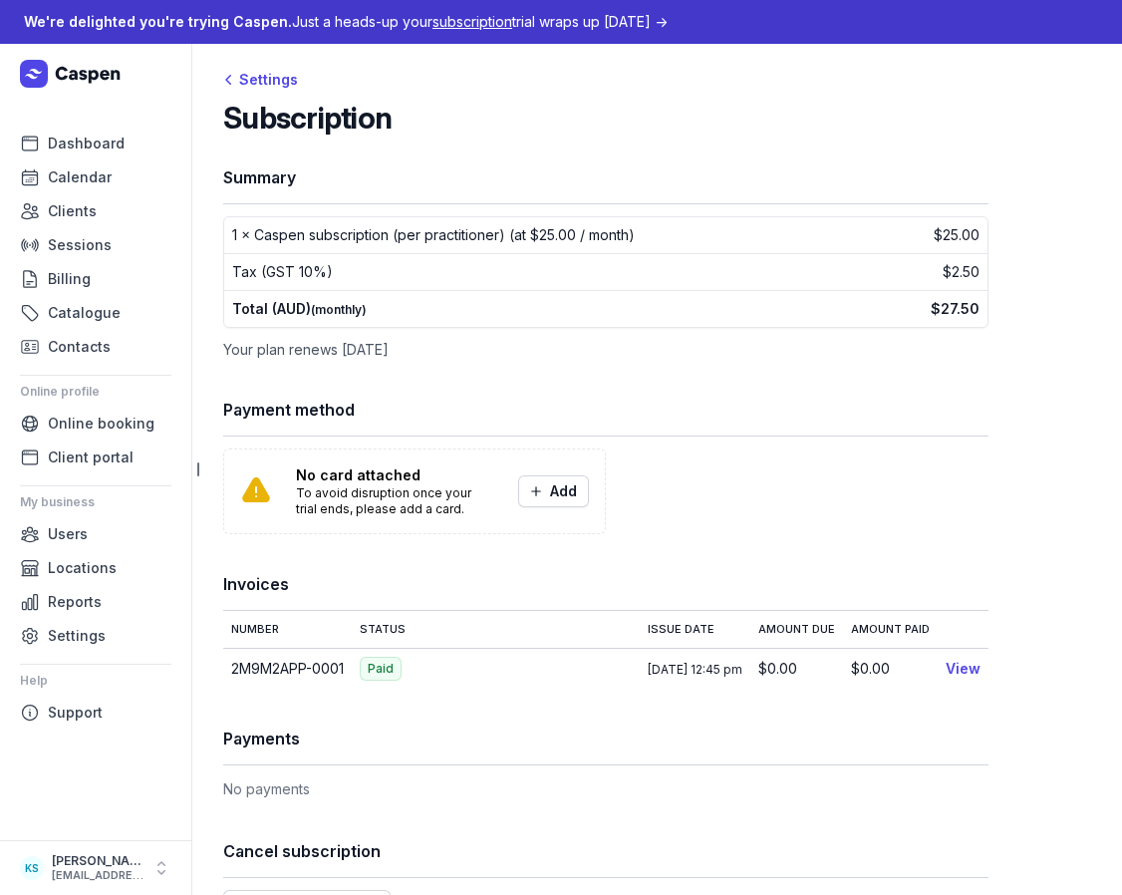
click at [762, 168] on h1 "Summary" at bounding box center [605, 177] width 765 height 28
click at [560, 85] on div "Settings" at bounding box center [656, 80] width 867 height 24
drag, startPoint x: 584, startPoint y: 49, endPoint x: 314, endPoint y: 61, distance: 270.4
click at [581, 49] on div "Settings Subscription Summary 1 × Caspen subscription (per practitioner) (at $2…" at bounding box center [656, 503] width 931 height 918
click at [257, 88] on div "Settings" at bounding box center [260, 80] width 75 height 24
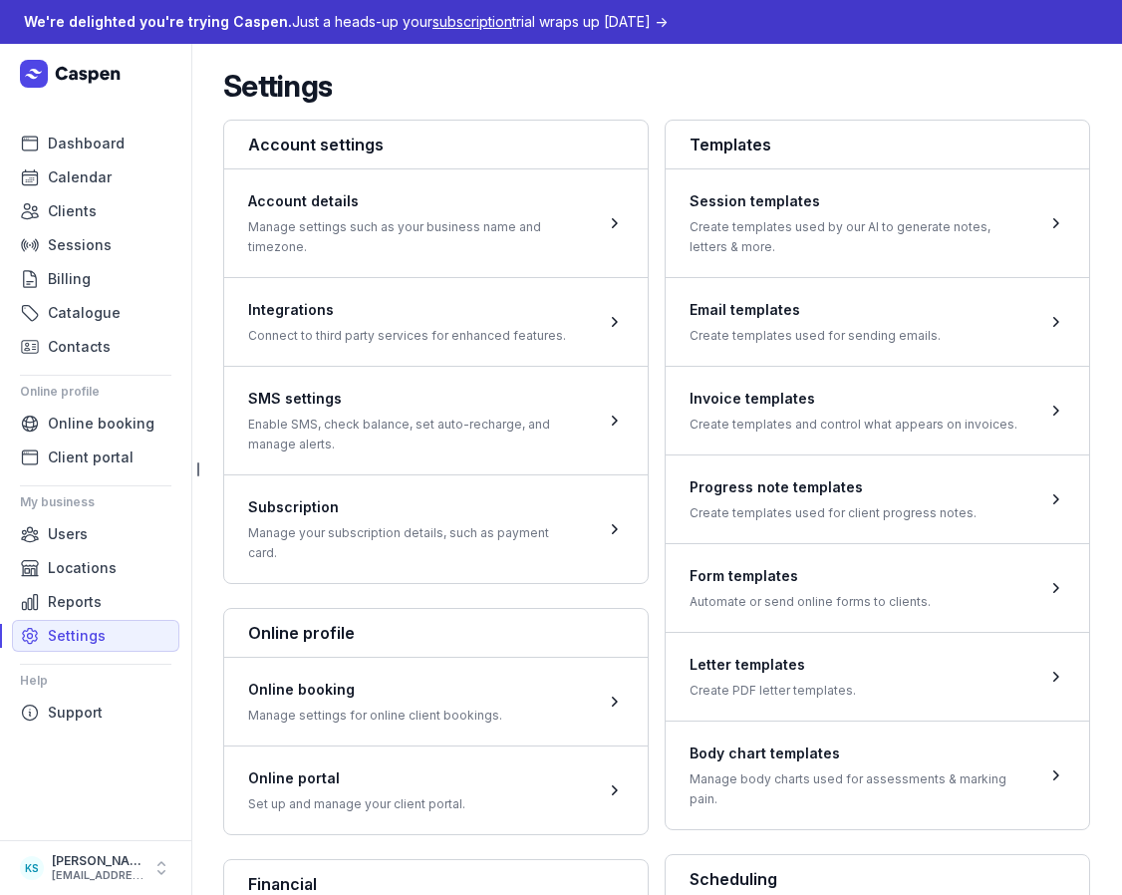
click at [489, 87] on div "Settings" at bounding box center [656, 86] width 867 height 36
click at [456, 68] on div "Settings" at bounding box center [656, 86] width 867 height 36
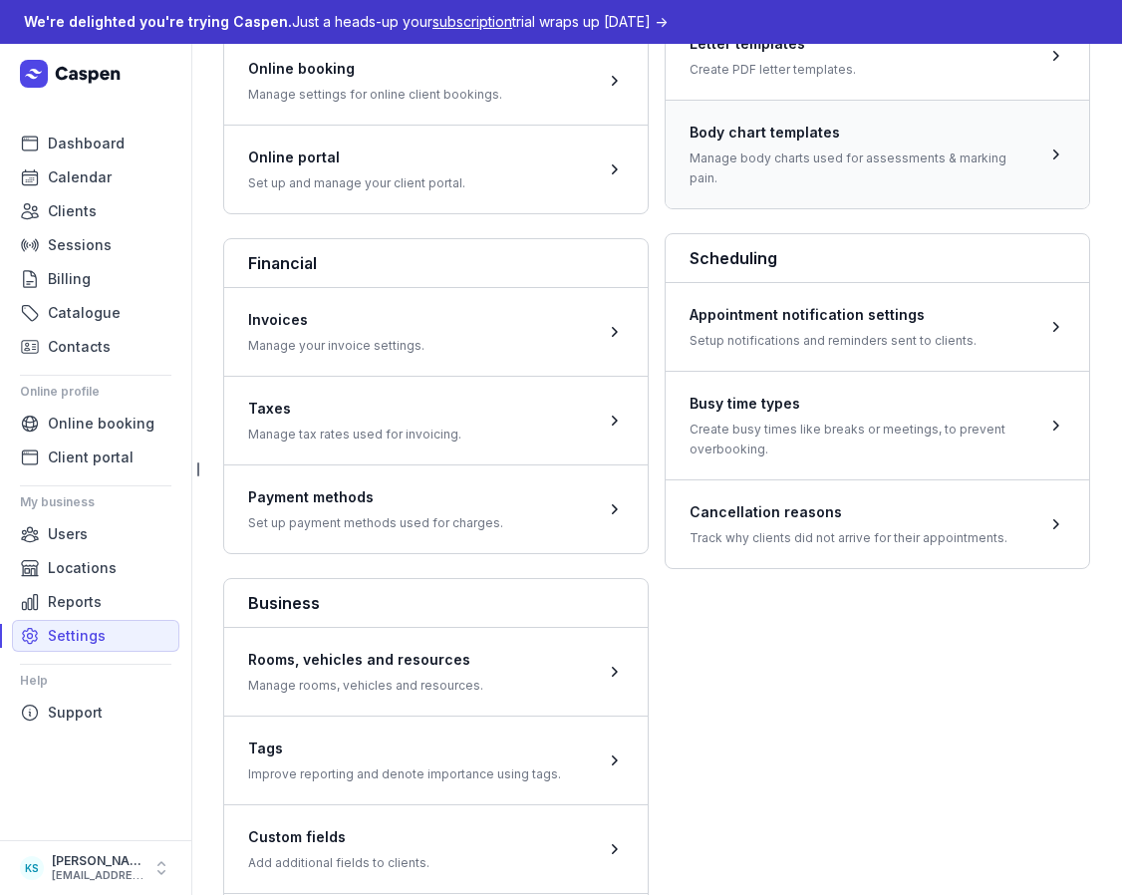
scroll to position [906, 0]
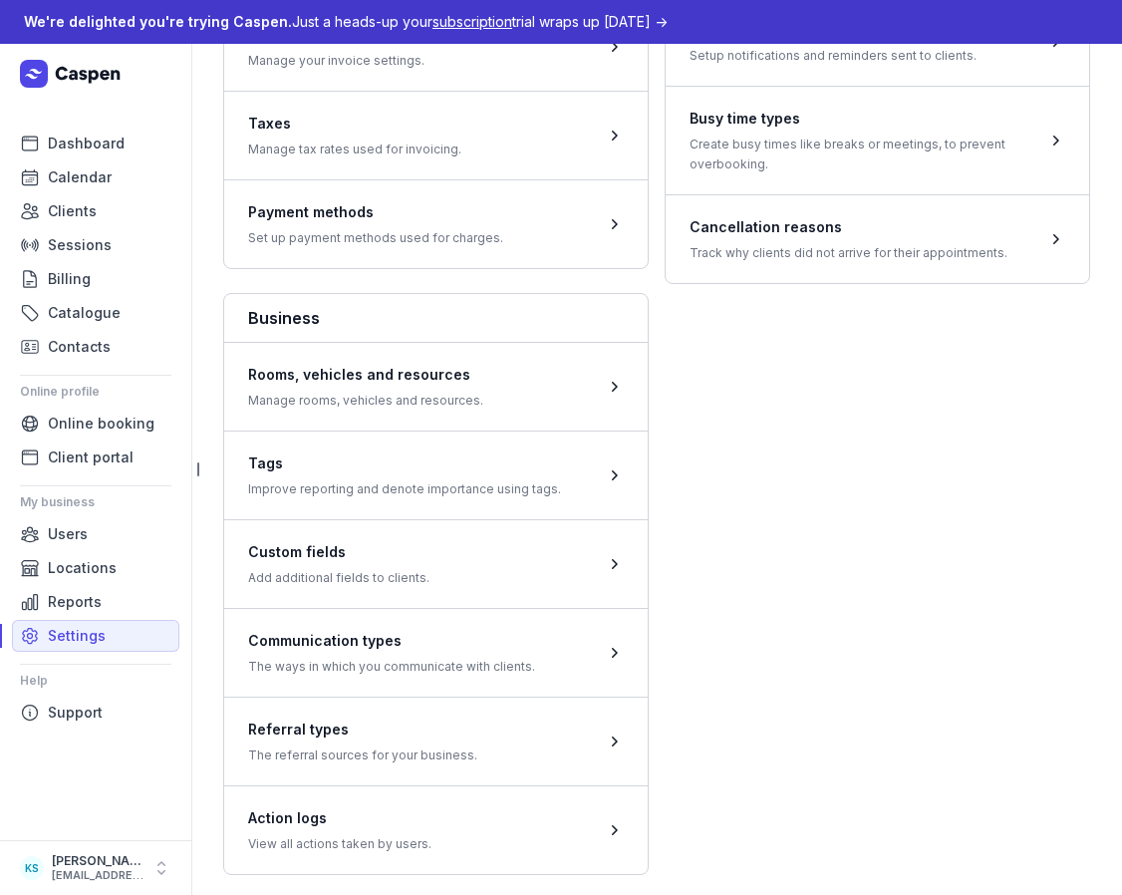
drag, startPoint x: 758, startPoint y: 445, endPoint x: 755, endPoint y: 434, distance: 11.4
click at [758, 445] on div "Account settings Account details Manage settings such as your business name and…" at bounding box center [656, 44] width 867 height 1661
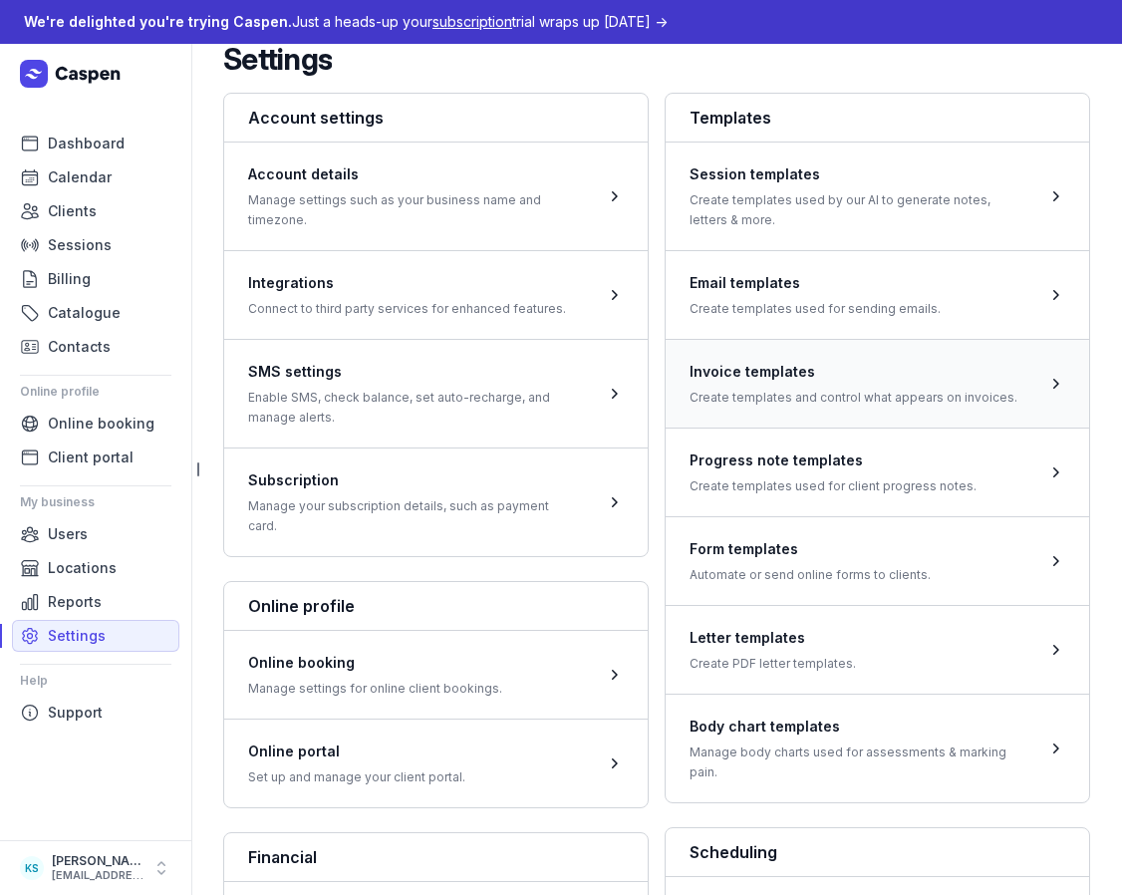
scroll to position [0, 0]
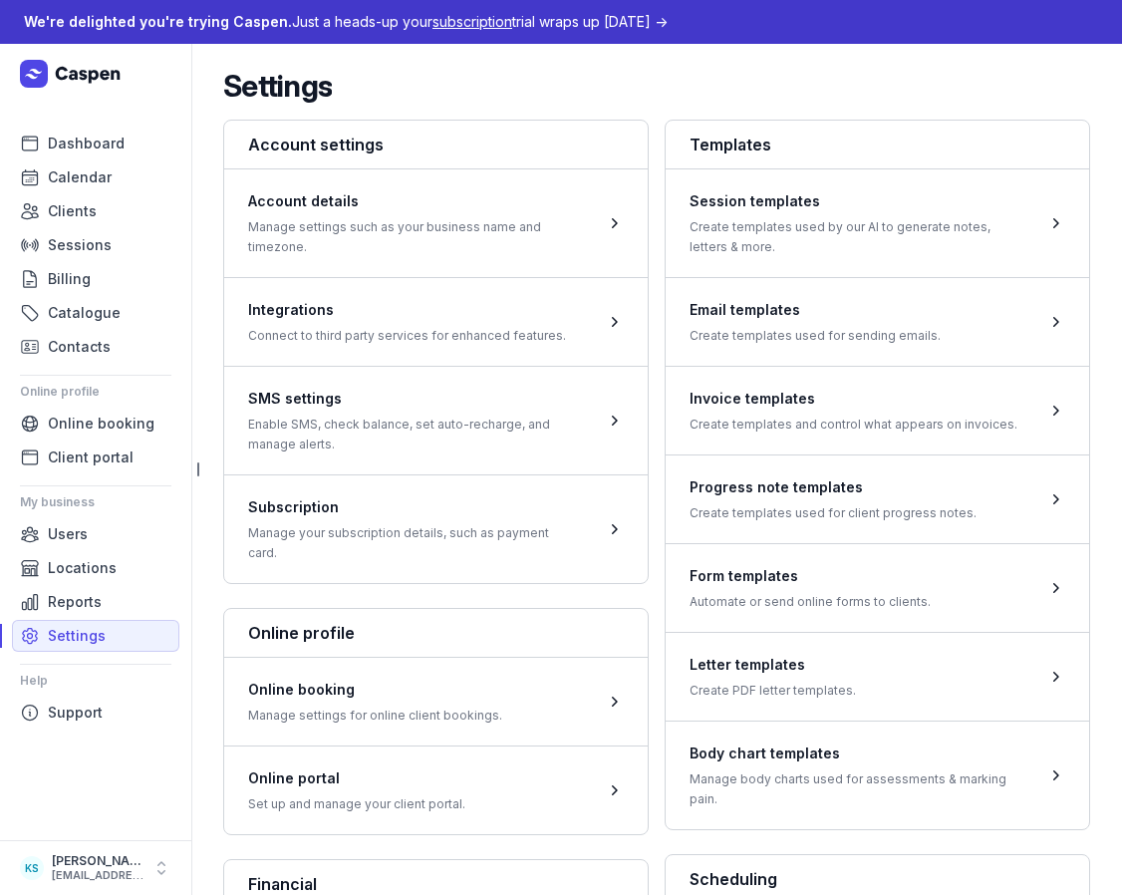
click at [833, 96] on div "Settings" at bounding box center [656, 86] width 867 height 36
click at [741, 79] on div "Settings" at bounding box center [656, 86] width 867 height 36
drag, startPoint x: 187, startPoint y: 87, endPoint x: 458, endPoint y: 77, distance: 271.3
click at [191, 85] on div "Dashboard Calendar Clients Sessions Billing Catalogue Contacts Online profile O…" at bounding box center [95, 469] width 191 height 851
click at [485, 80] on div "Settings" at bounding box center [656, 86] width 867 height 36
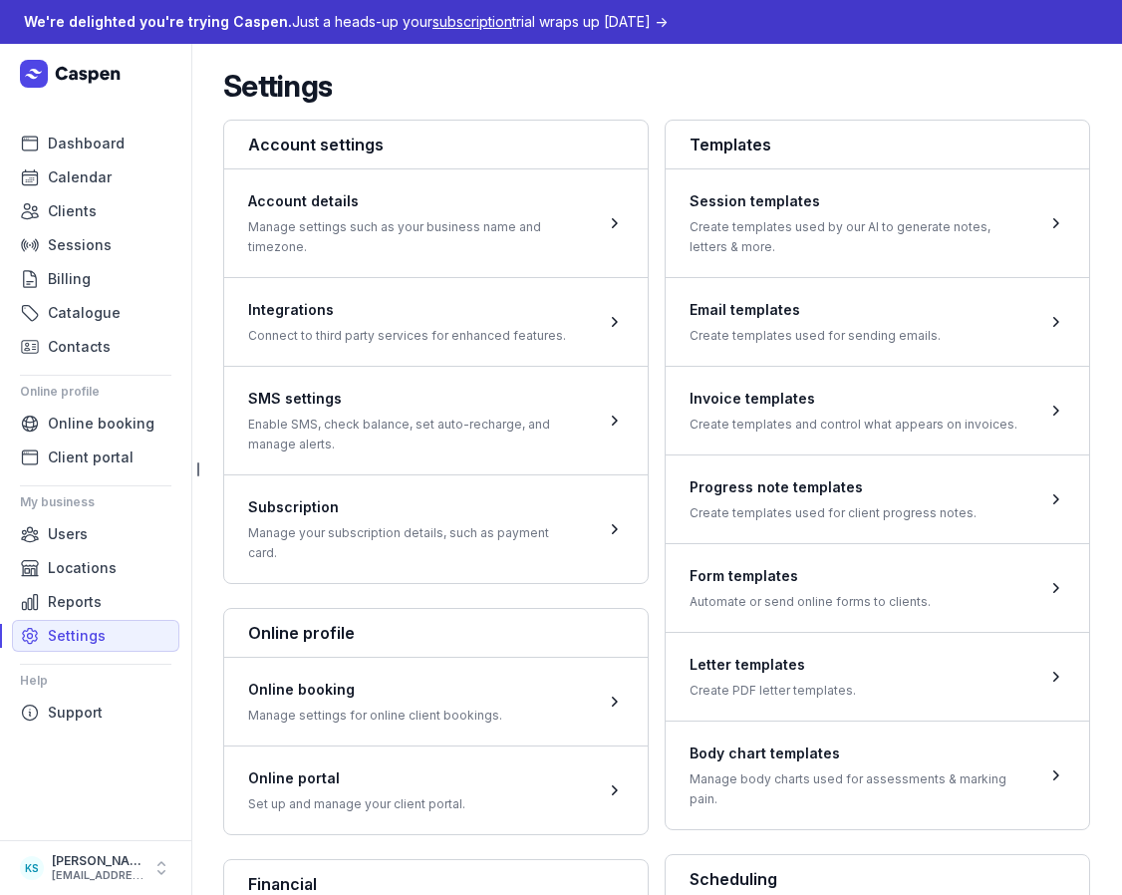
drag, startPoint x: 931, startPoint y: 65, endPoint x: 952, endPoint y: 33, distance: 38.1
click at [902, 77] on div "Settings" at bounding box center [656, 86] width 867 height 36
click at [859, 82] on div "Settings" at bounding box center [656, 86] width 867 height 36
drag, startPoint x: 992, startPoint y: 102, endPoint x: 991, endPoint y: 2, distance: 99.7
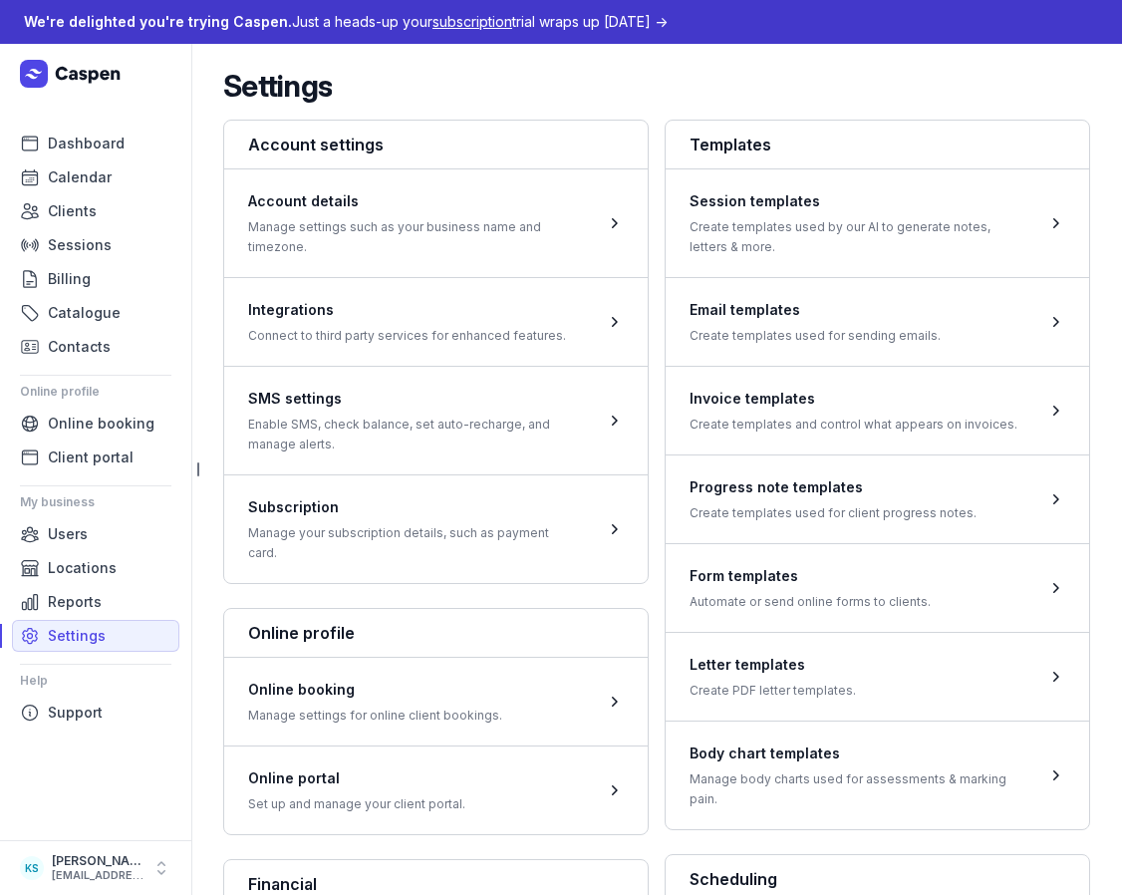
click at [992, 99] on div "Settings" at bounding box center [656, 86] width 867 height 36
drag, startPoint x: 511, startPoint y: 43, endPoint x: 512, endPoint y: 63, distance: 20.0
click at [431, 73] on div "Settings" at bounding box center [656, 86] width 867 height 36
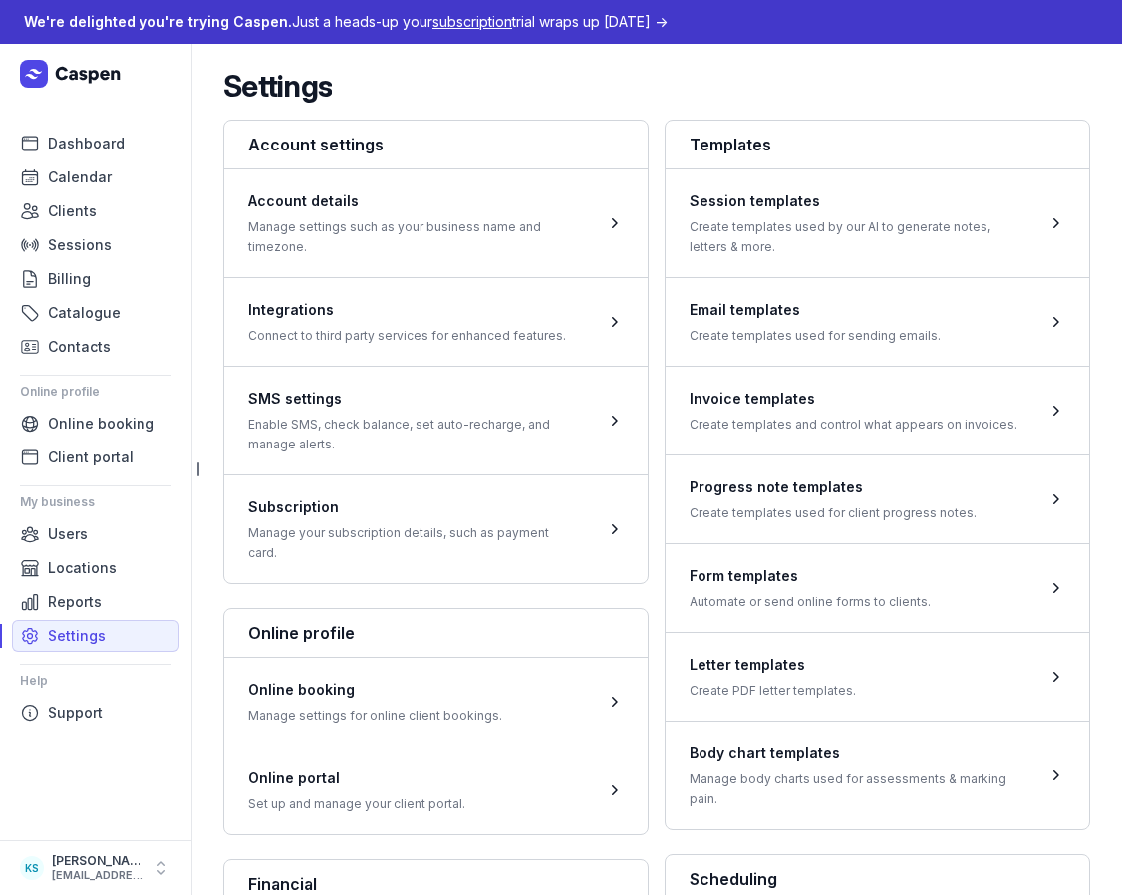
click at [498, 79] on div "Settings" at bounding box center [656, 86] width 867 height 36
click at [576, 76] on div "Settings" at bounding box center [656, 86] width 867 height 36
click at [890, 245] on span at bounding box center [878, 222] width 424 height 109
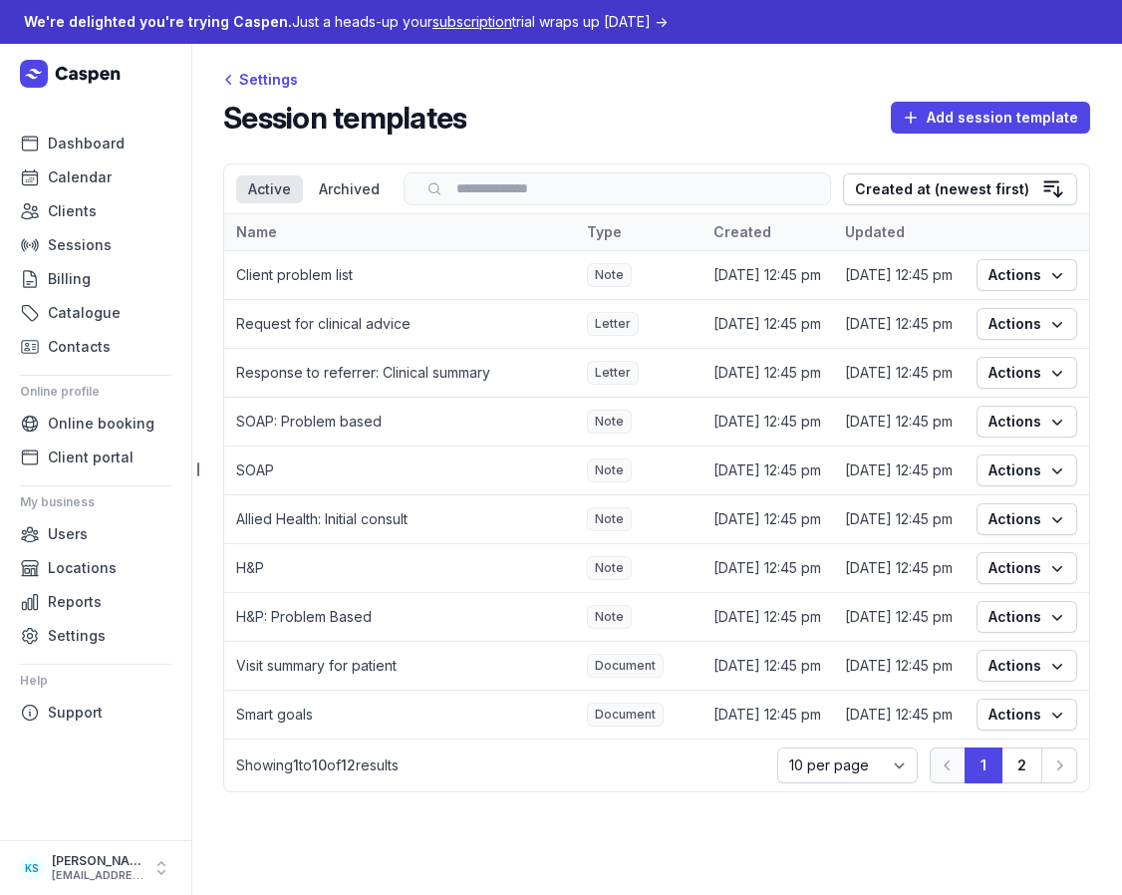
click at [707, 94] on div "Settings Session templates Add session template Select a tab Active Archived Ac…" at bounding box center [656, 438] width 931 height 788
